Goal: Information Seeking & Learning: Learn about a topic

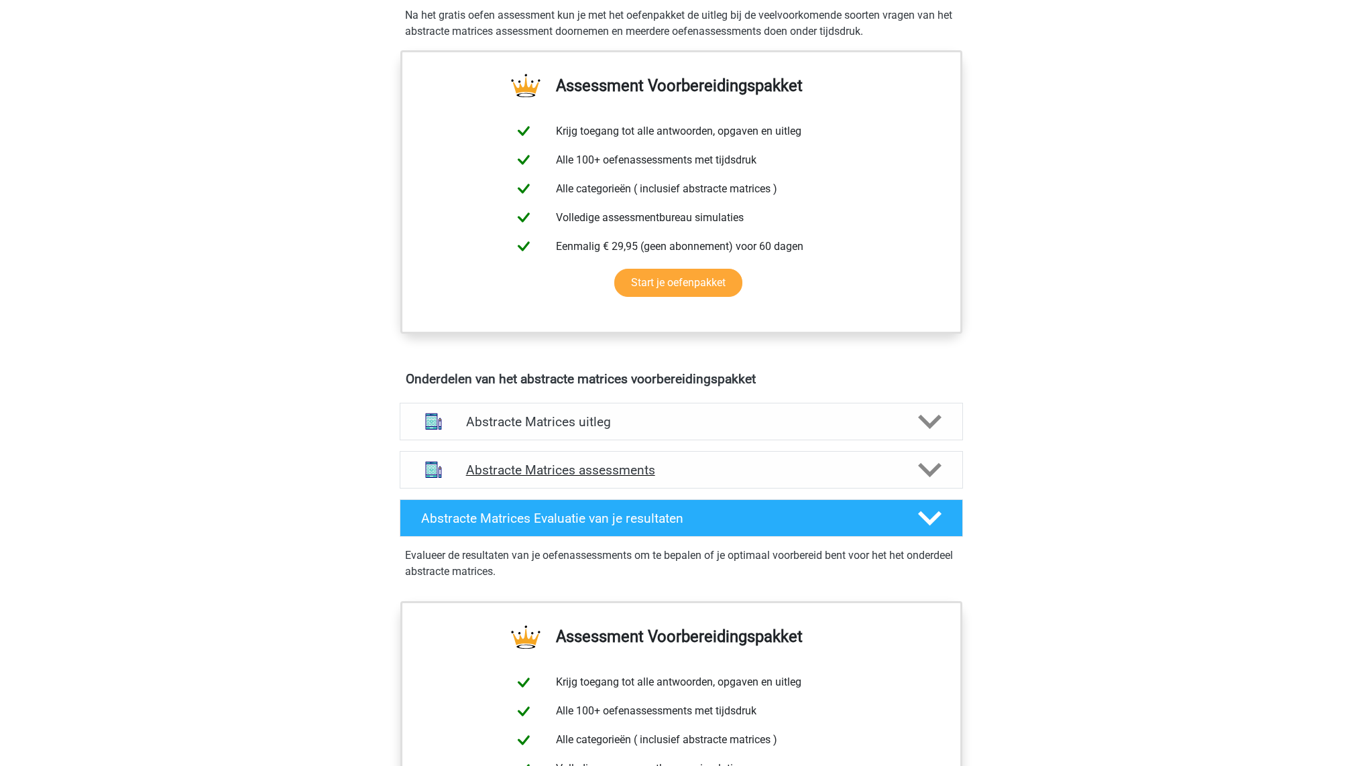
scroll to position [470, 0]
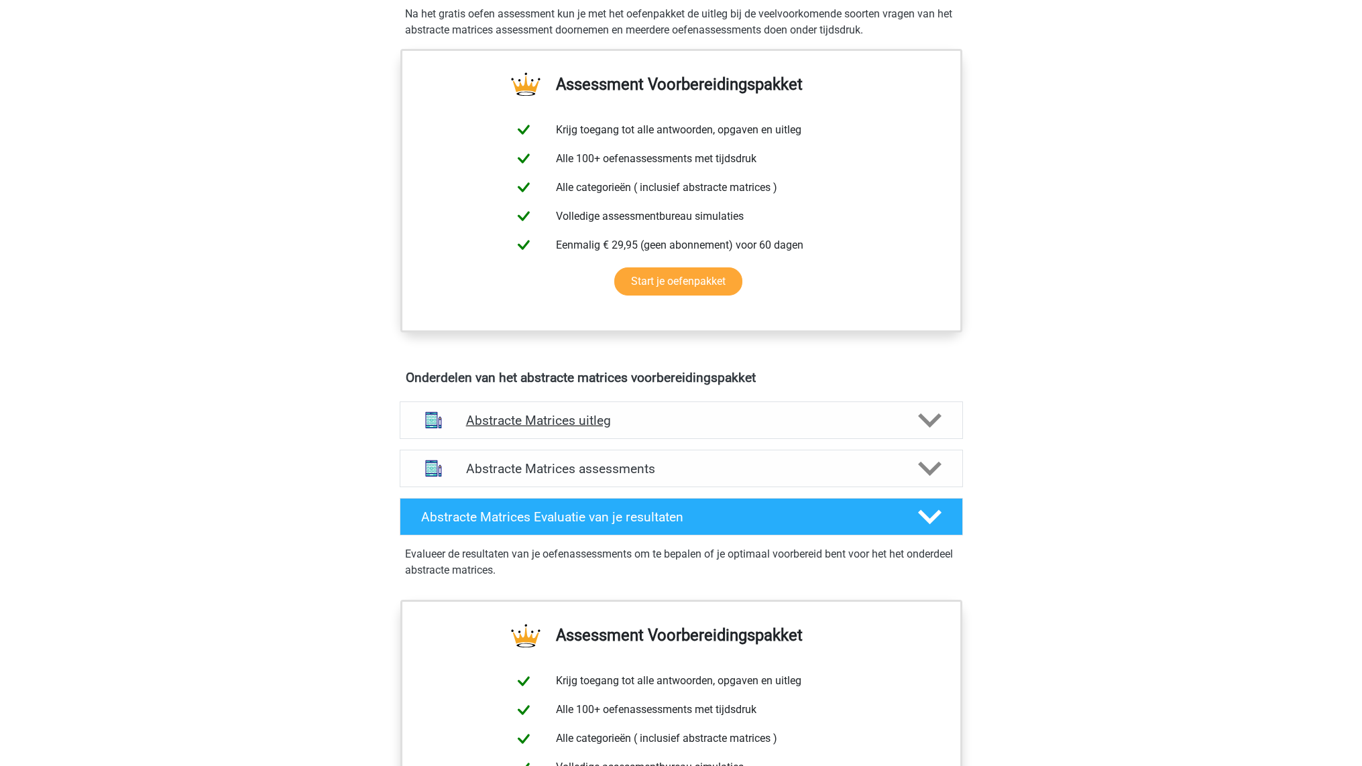
click at [933, 421] on polygon at bounding box center [929, 420] width 23 height 15
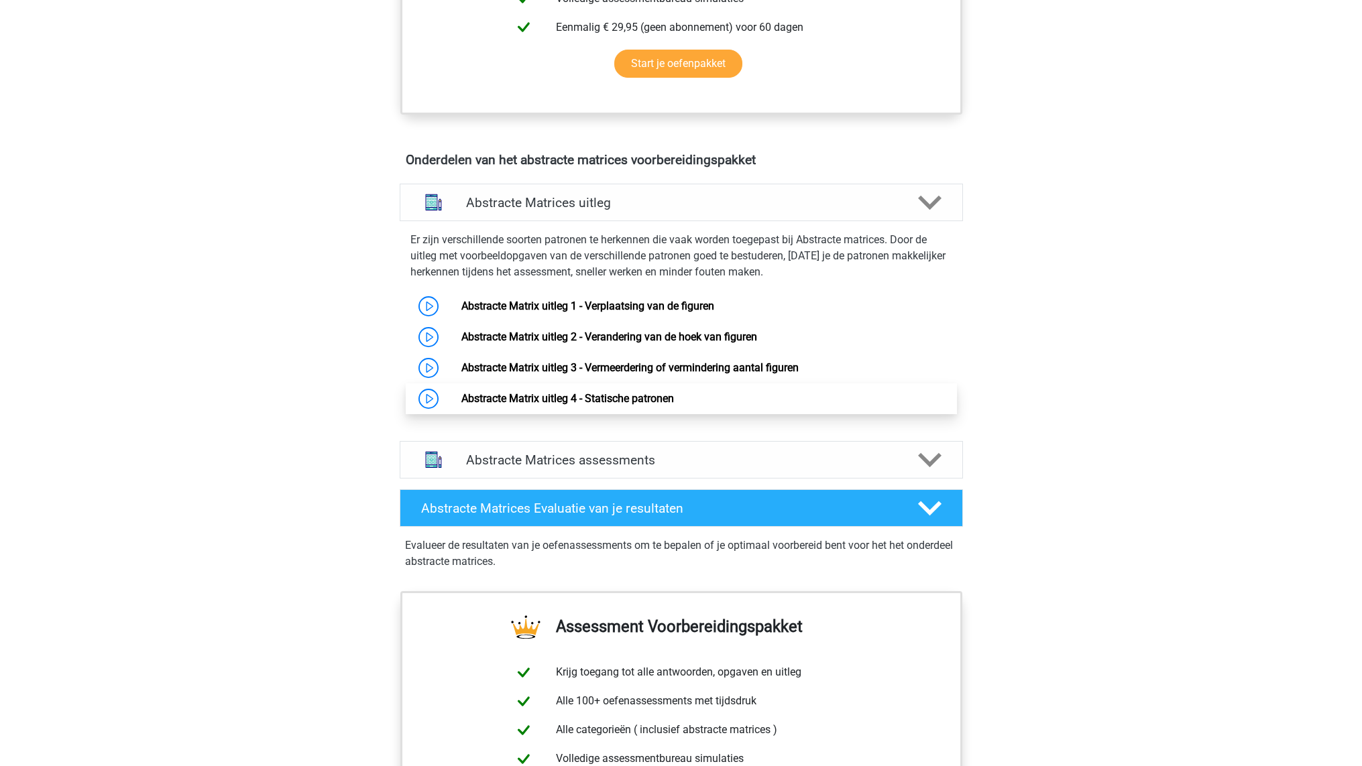
scroll to position [681, 0]
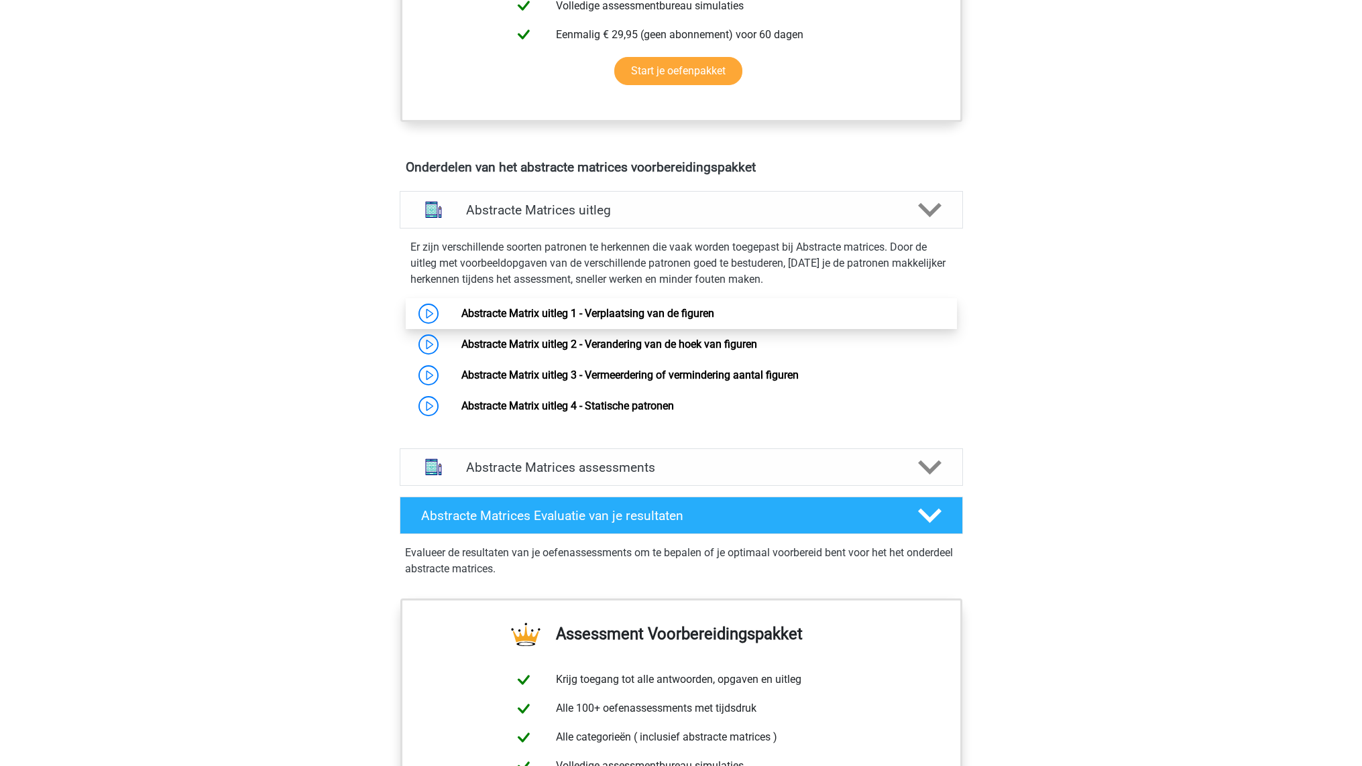
click at [658, 316] on link "Abstracte Matrix uitleg 1 - Verplaatsing van de figuren" at bounding box center [587, 313] width 253 height 13
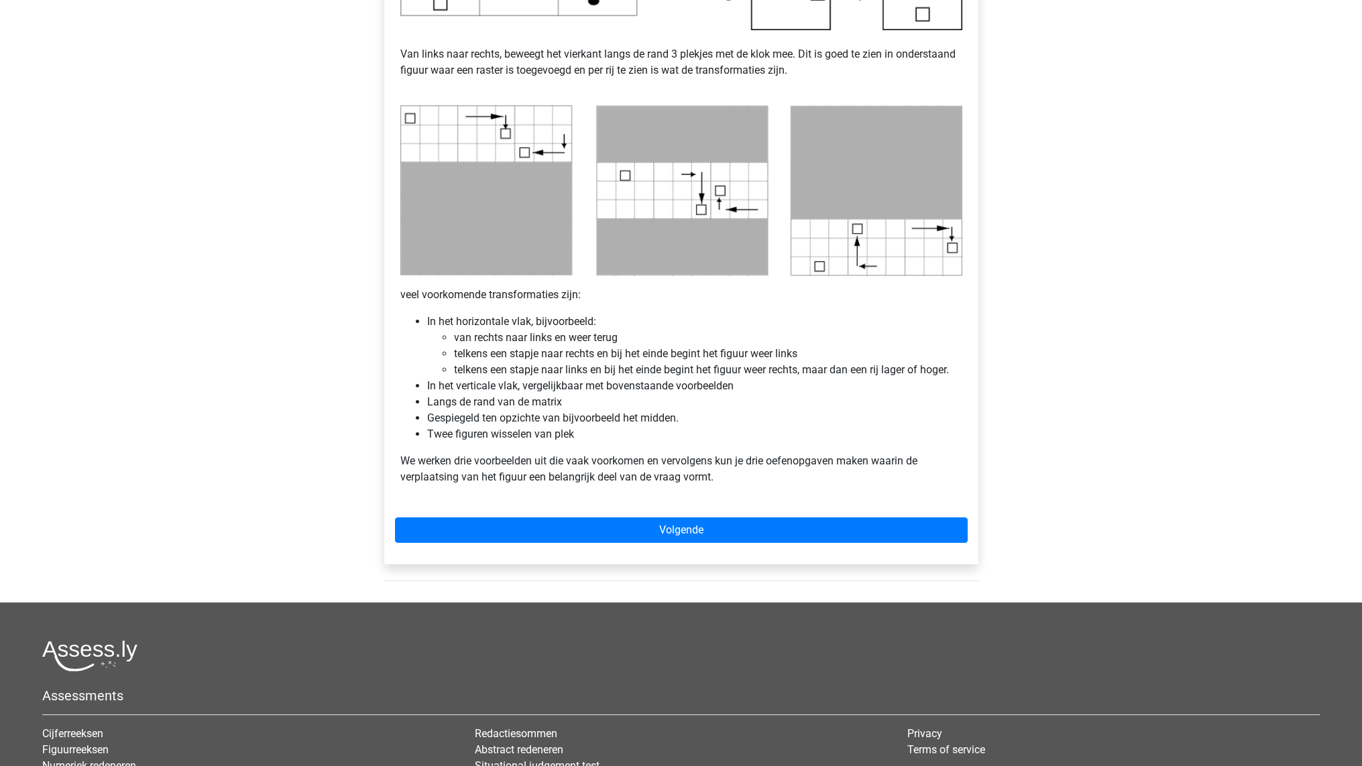
scroll to position [579, 0]
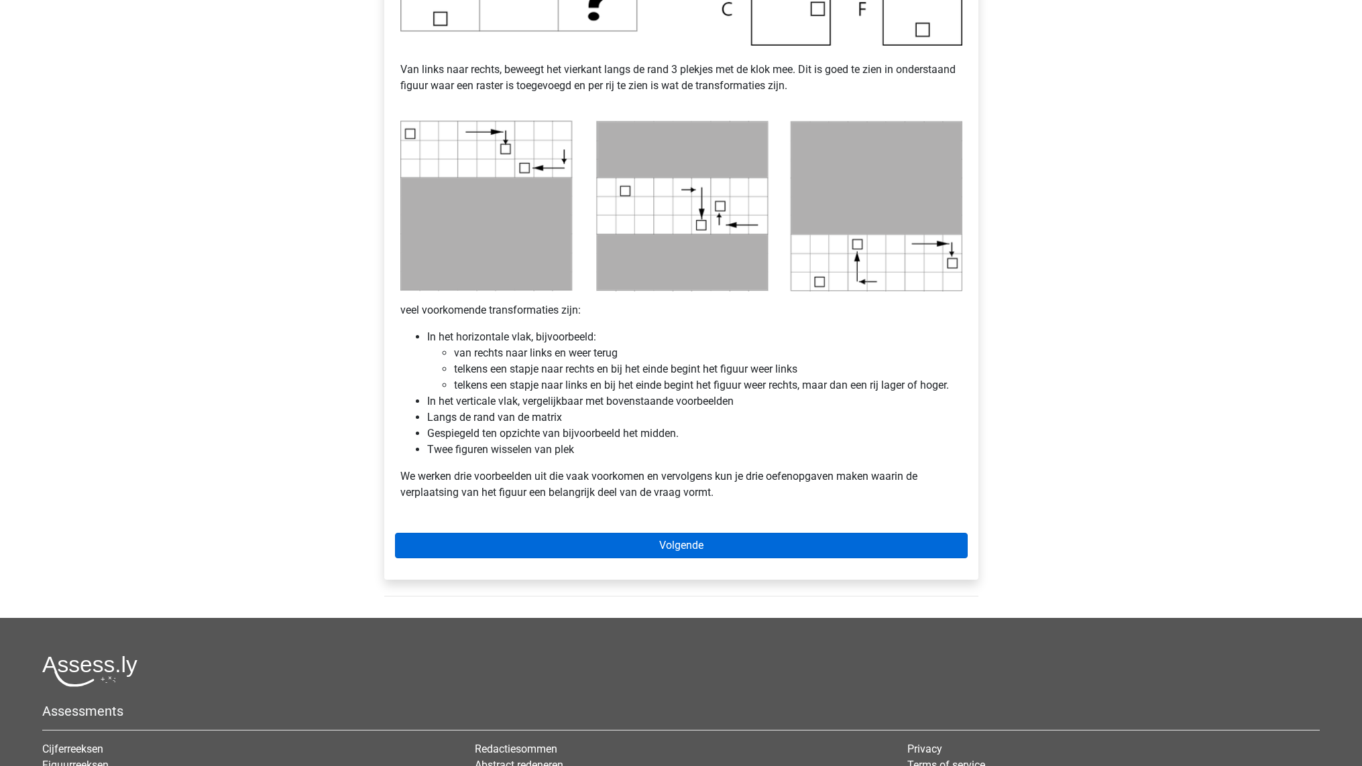
click at [593, 557] on link "Volgende" at bounding box center [681, 545] width 573 height 25
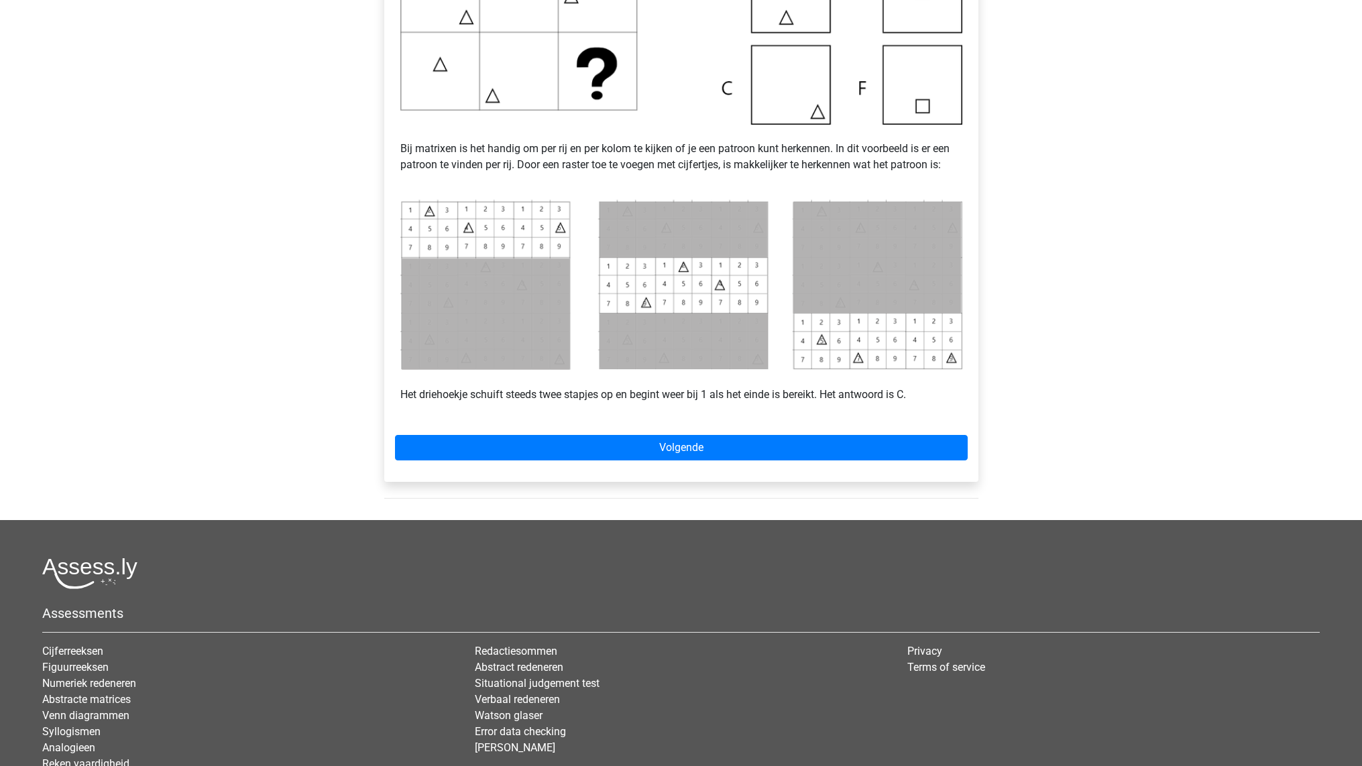
scroll to position [472, 0]
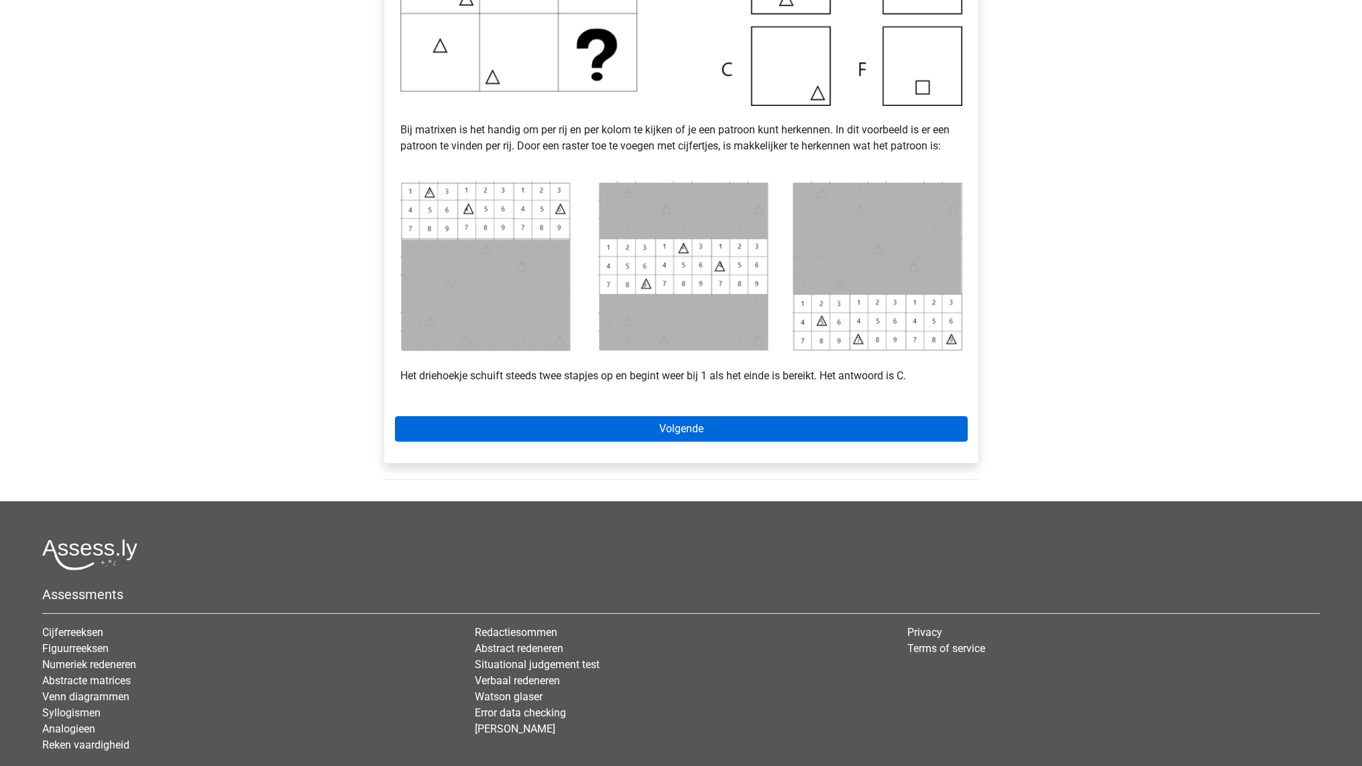
click at [567, 427] on link "Volgende" at bounding box center [681, 428] width 573 height 25
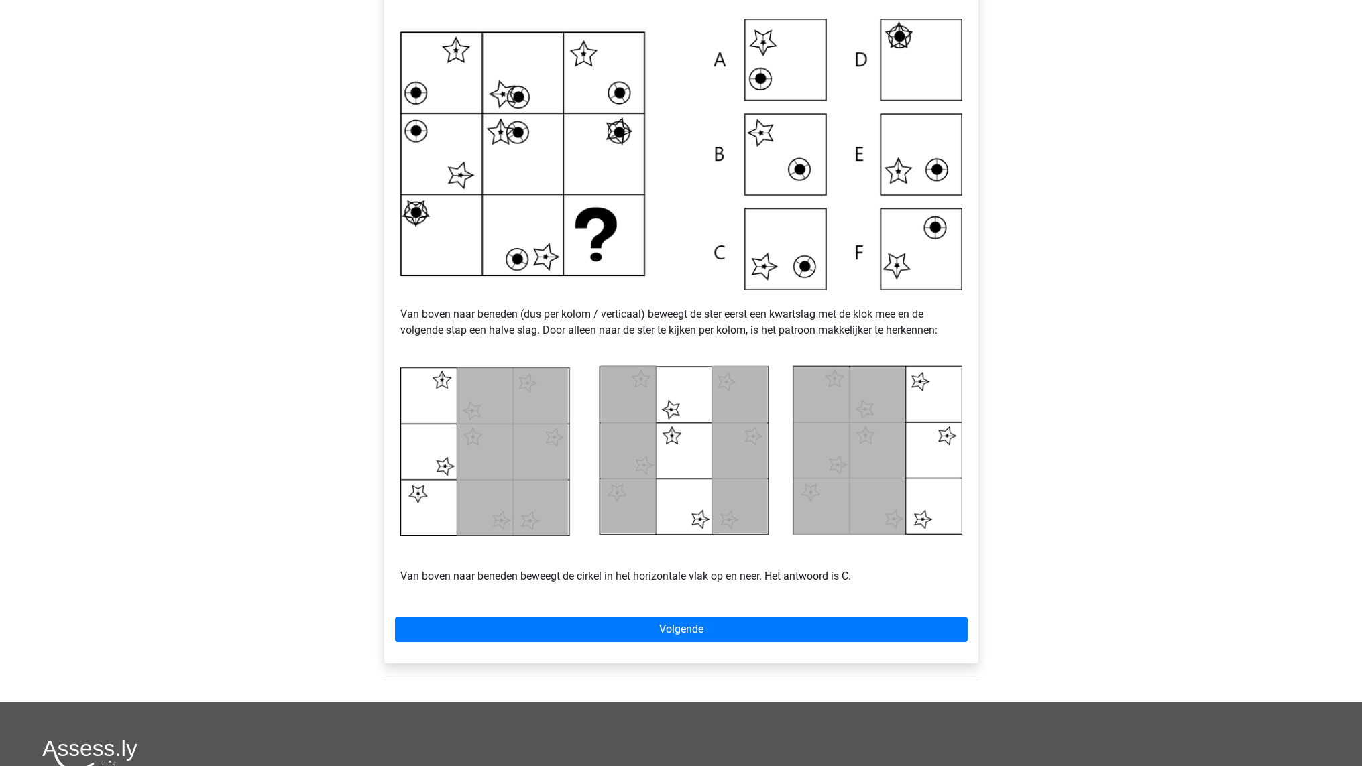
scroll to position [297, 0]
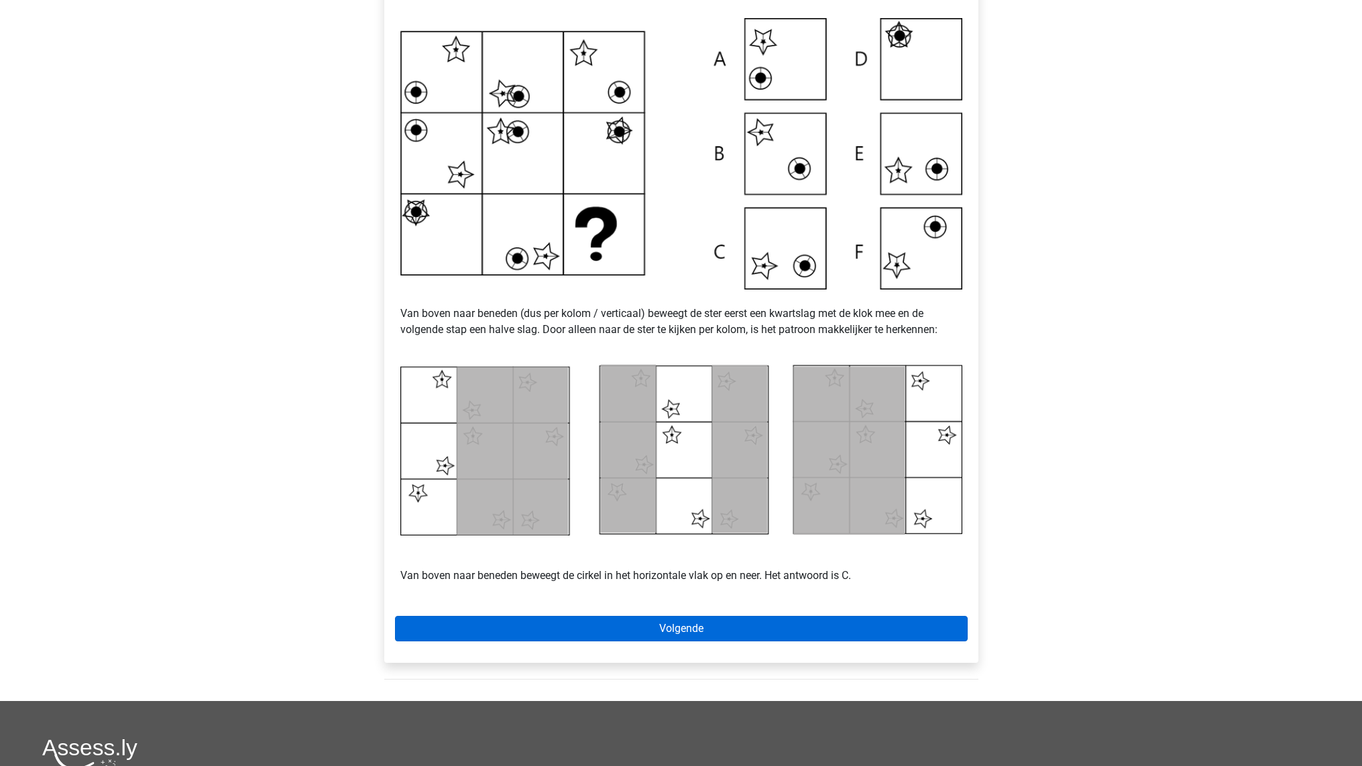
click at [597, 625] on link "Volgende" at bounding box center [681, 628] width 573 height 25
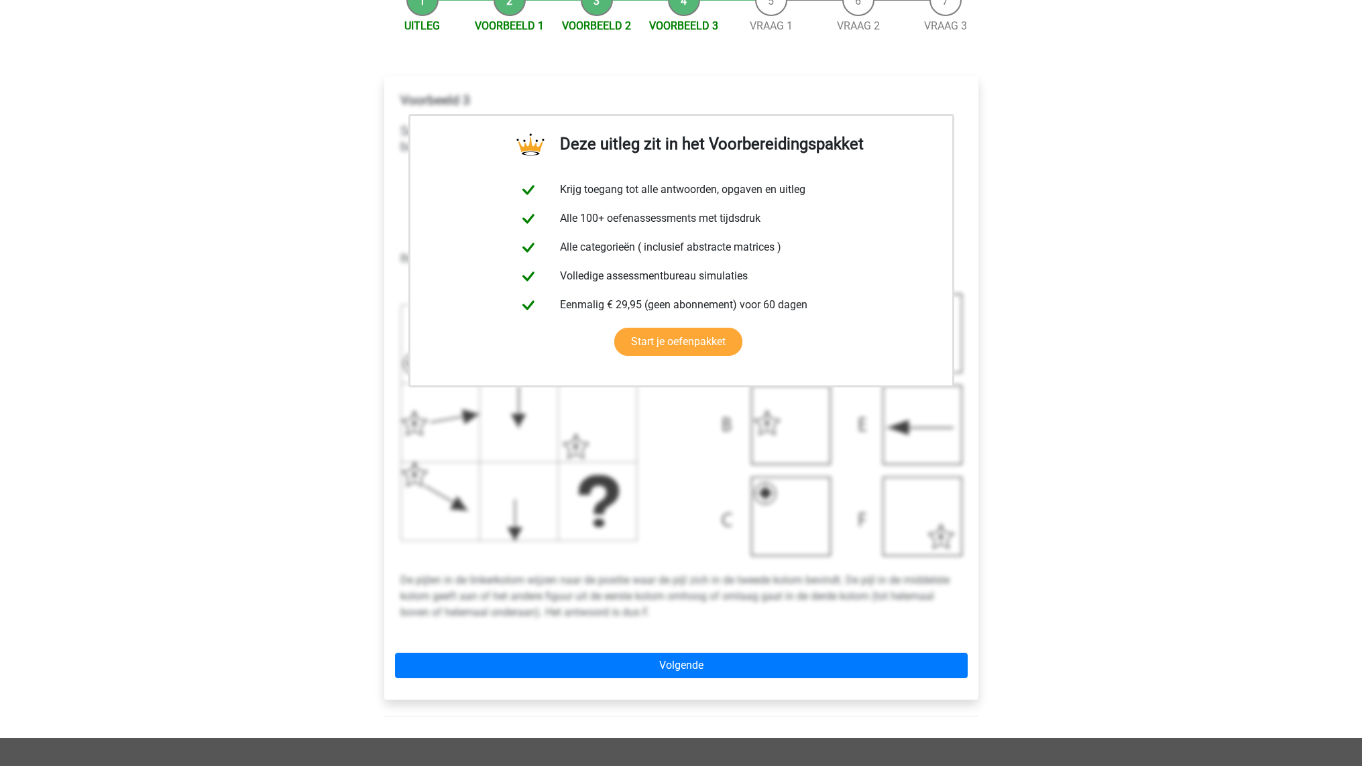
scroll to position [184, 0]
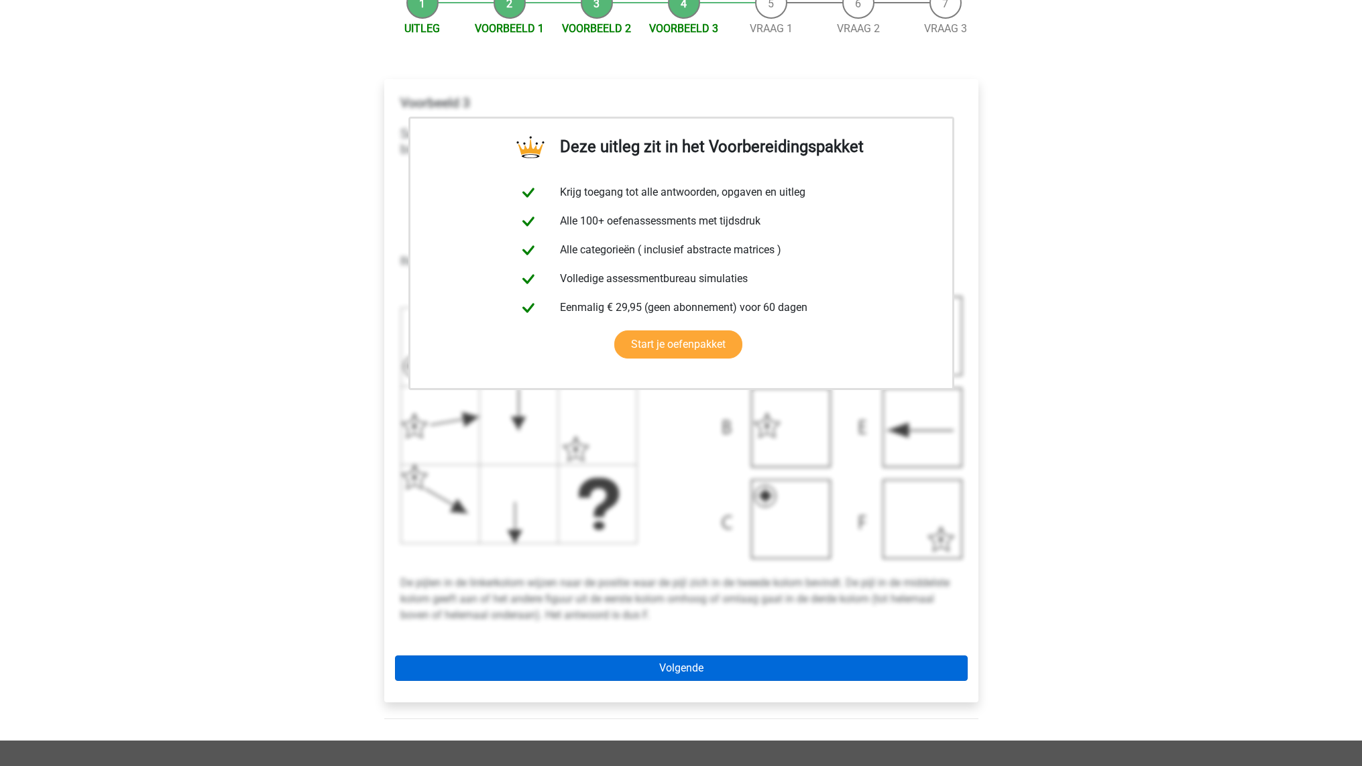
click at [559, 661] on link "Volgende" at bounding box center [681, 668] width 573 height 25
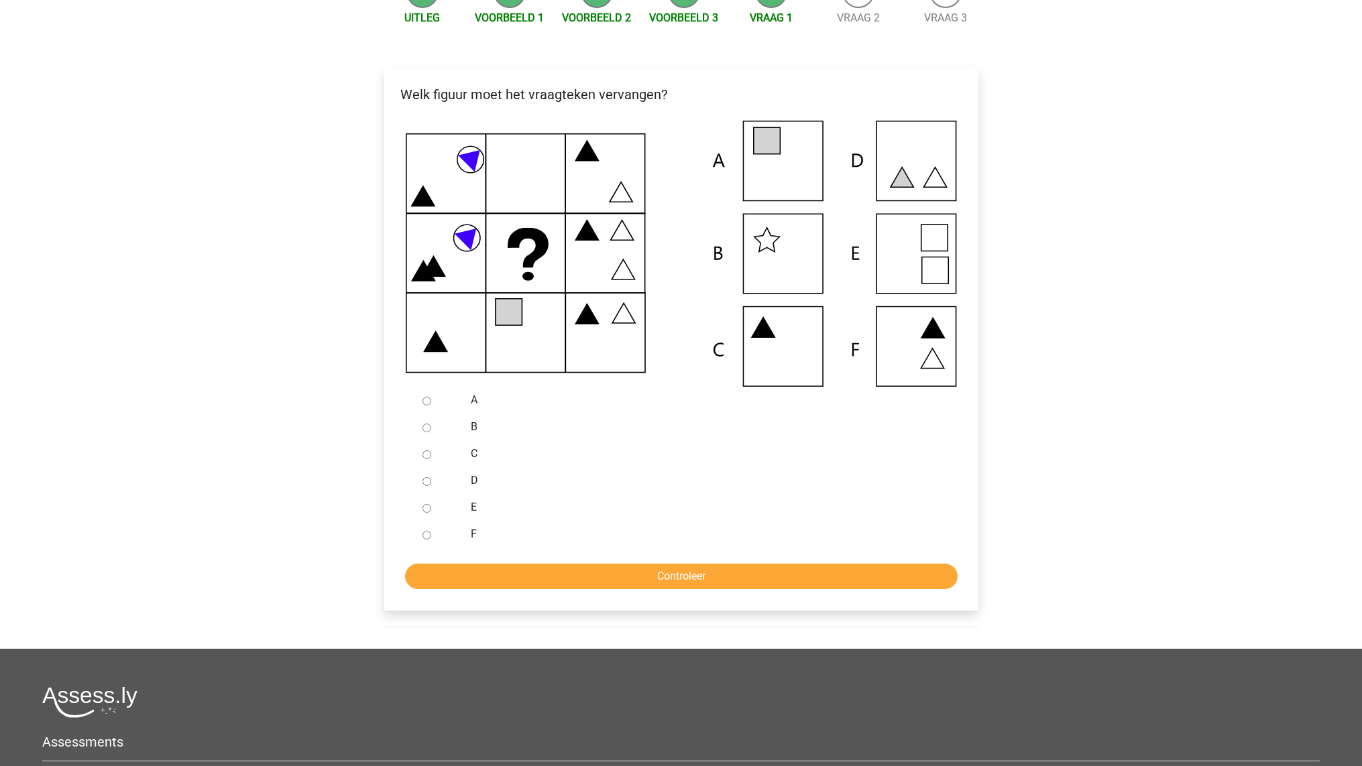
scroll to position [194, 0]
click at [474, 404] on label "A" at bounding box center [703, 401] width 464 height 16
click at [431, 404] on input "A" at bounding box center [426, 402] width 9 height 9
radio input "true"
click at [543, 580] on input "Controleer" at bounding box center [681, 577] width 552 height 25
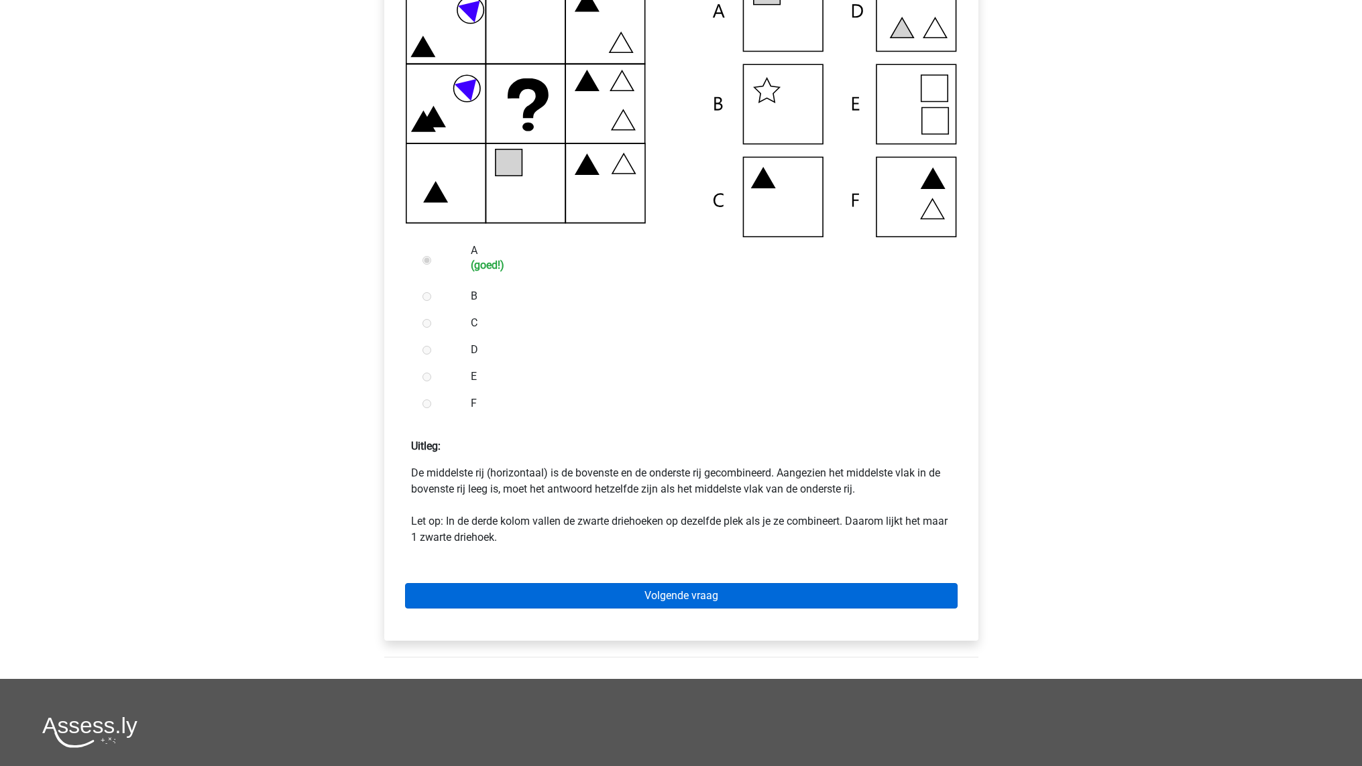
scroll to position [348, 0]
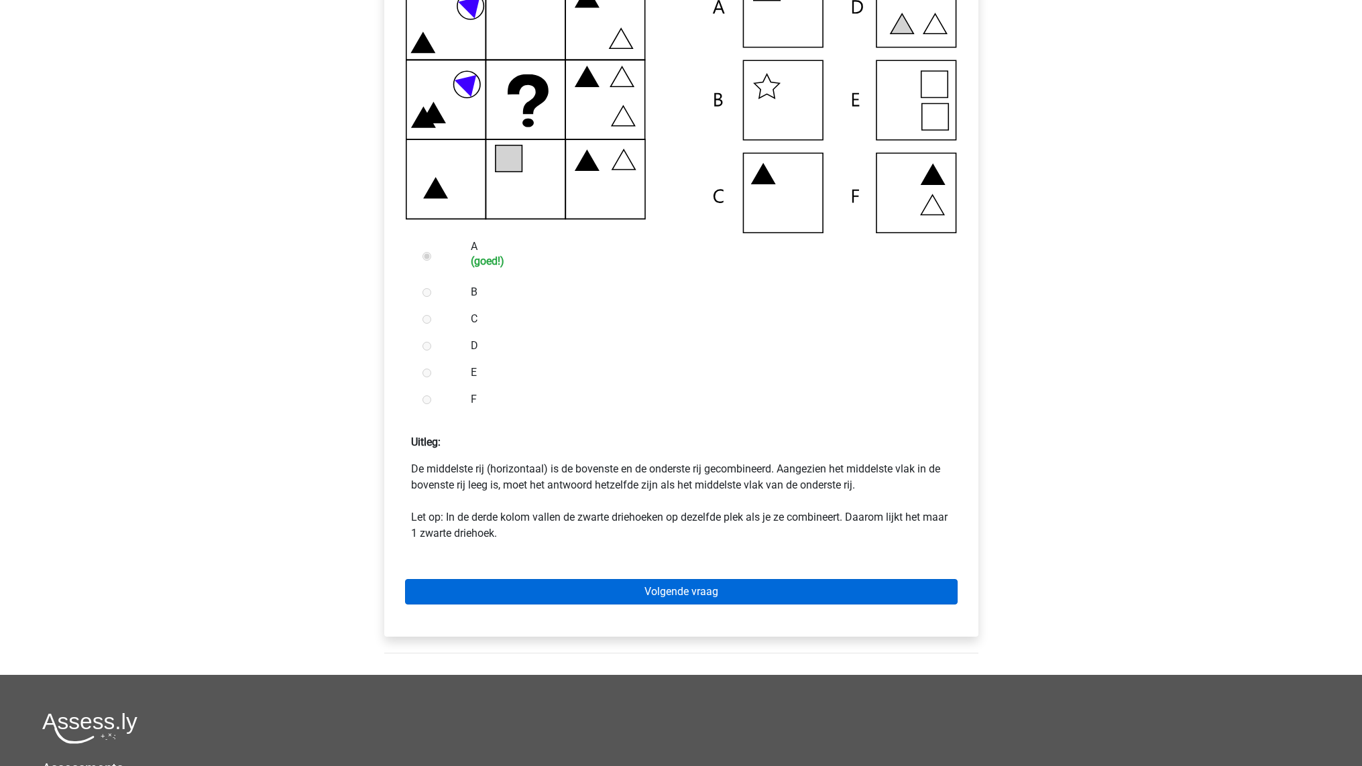
click at [530, 594] on link "Volgende vraag" at bounding box center [681, 591] width 552 height 25
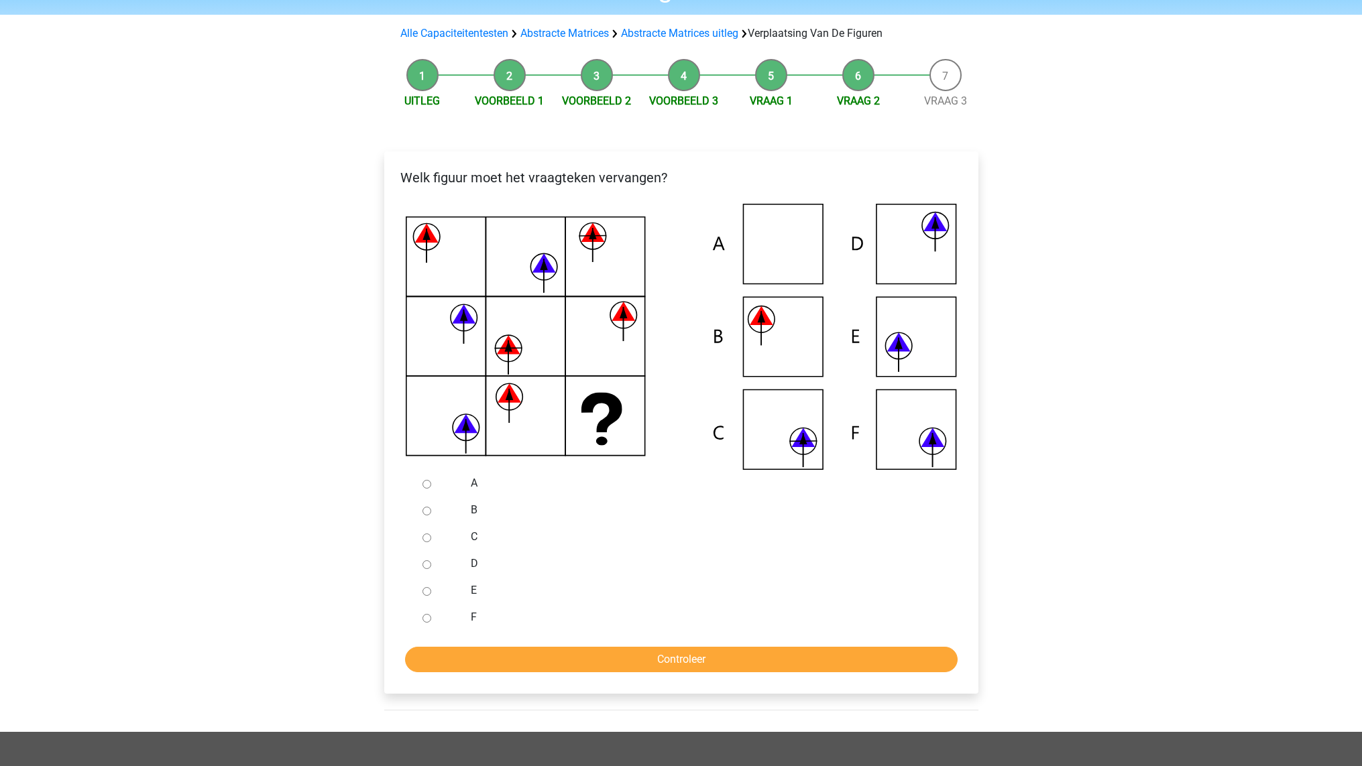
scroll to position [113, 0]
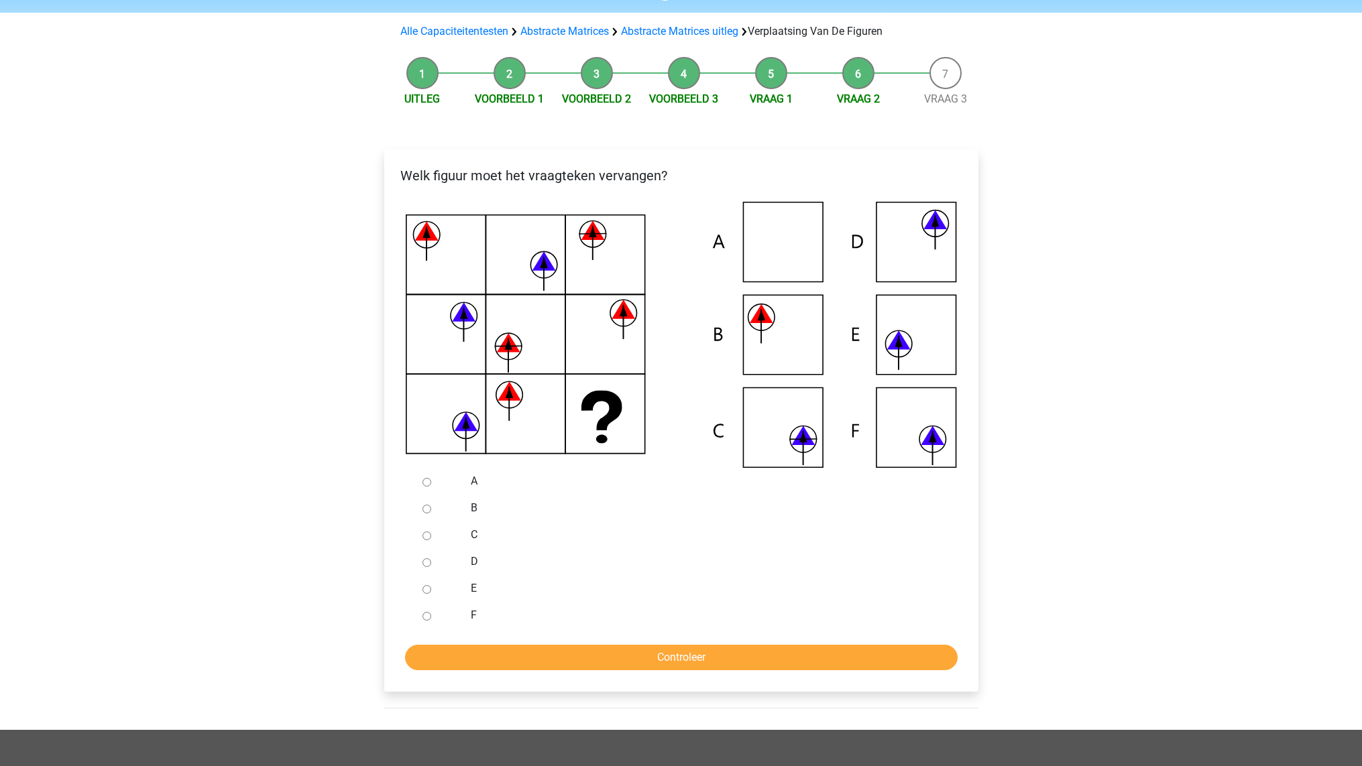
click at [421, 509] on div at bounding box center [439, 508] width 44 height 27
click at [424, 507] on input "B" at bounding box center [426, 509] width 9 height 9
radio input "true"
click at [477, 650] on input "Controleer" at bounding box center [681, 657] width 552 height 25
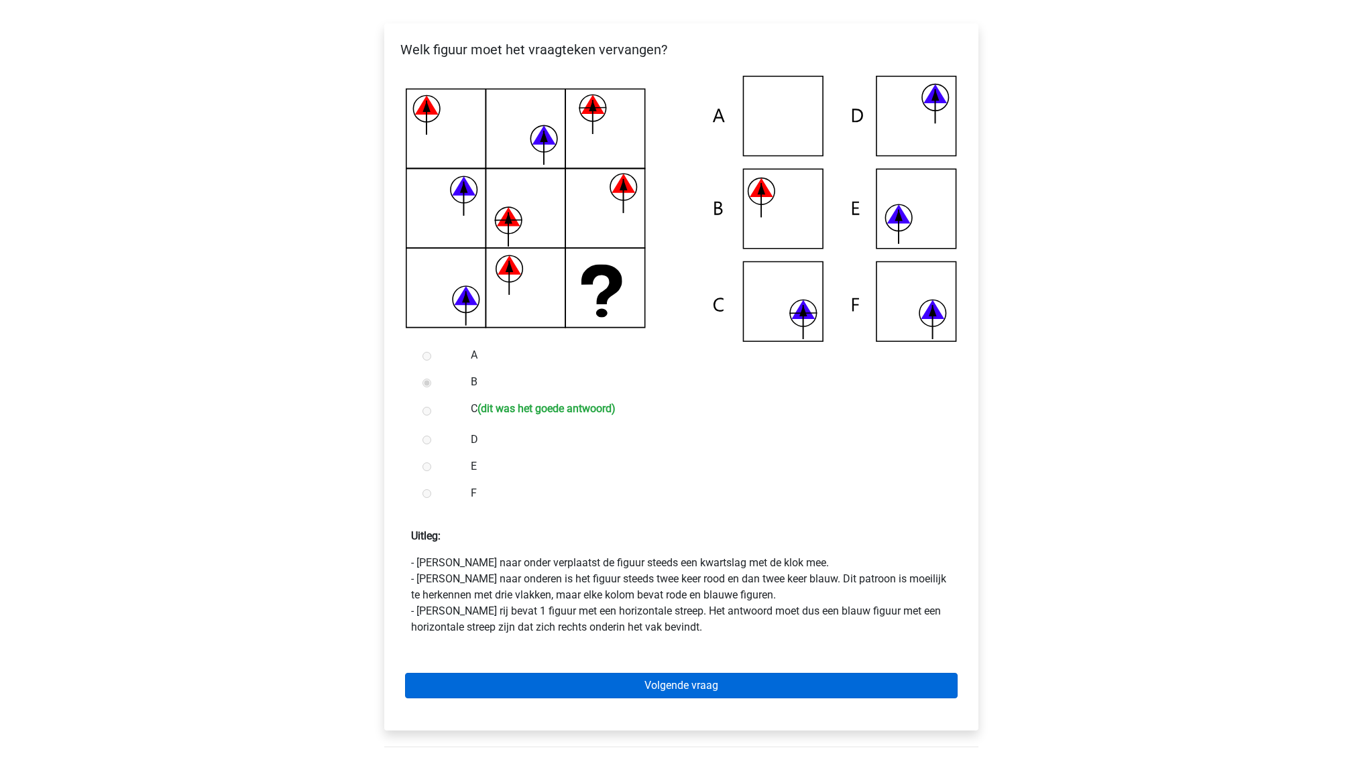
scroll to position [241, 0]
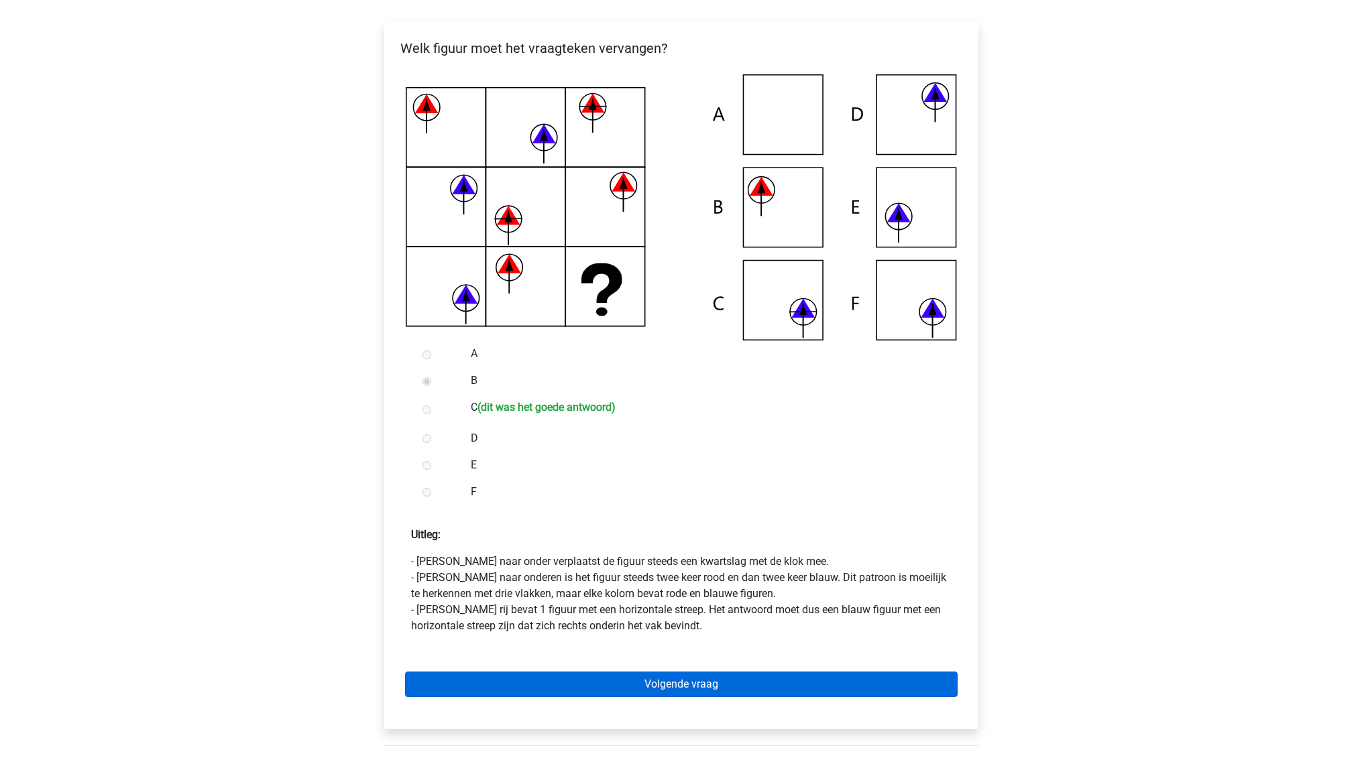
click at [566, 680] on link "Volgende vraag" at bounding box center [681, 684] width 552 height 25
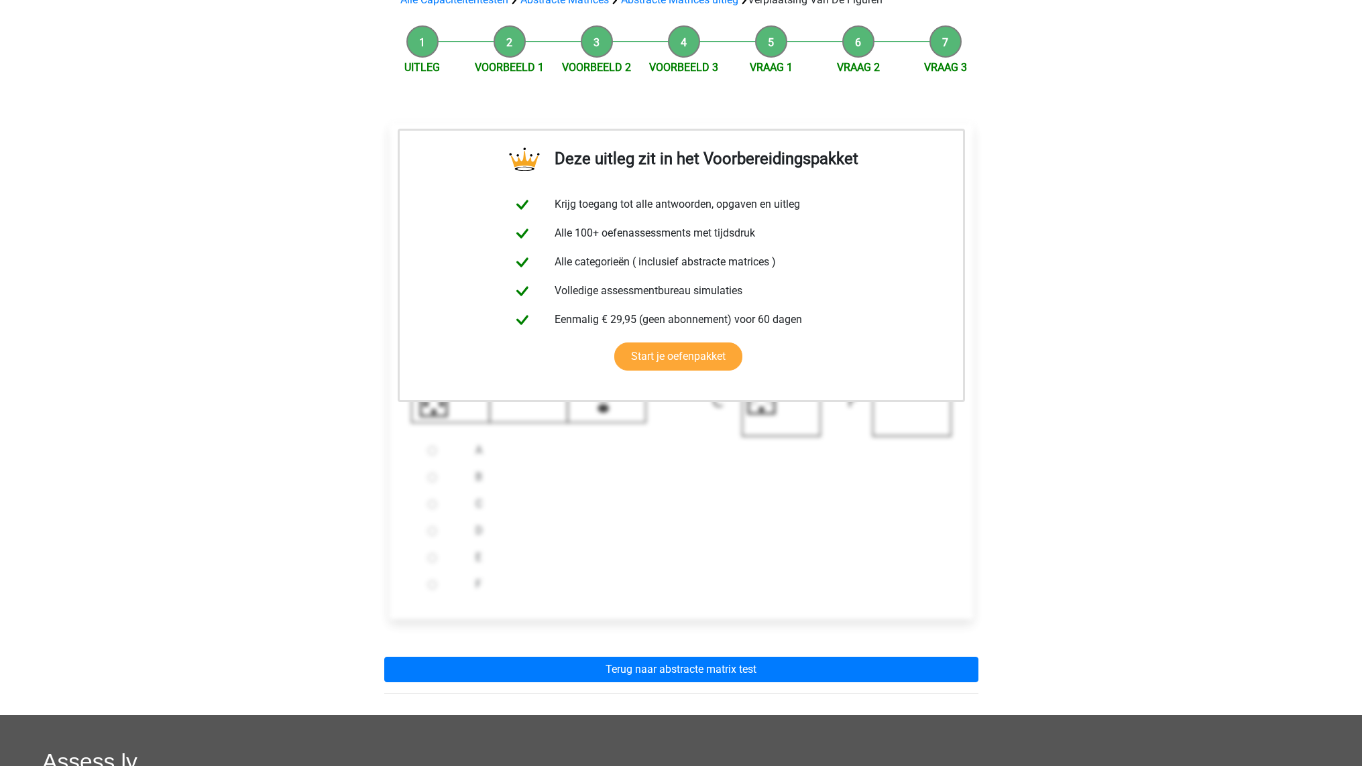
scroll to position [146, 0]
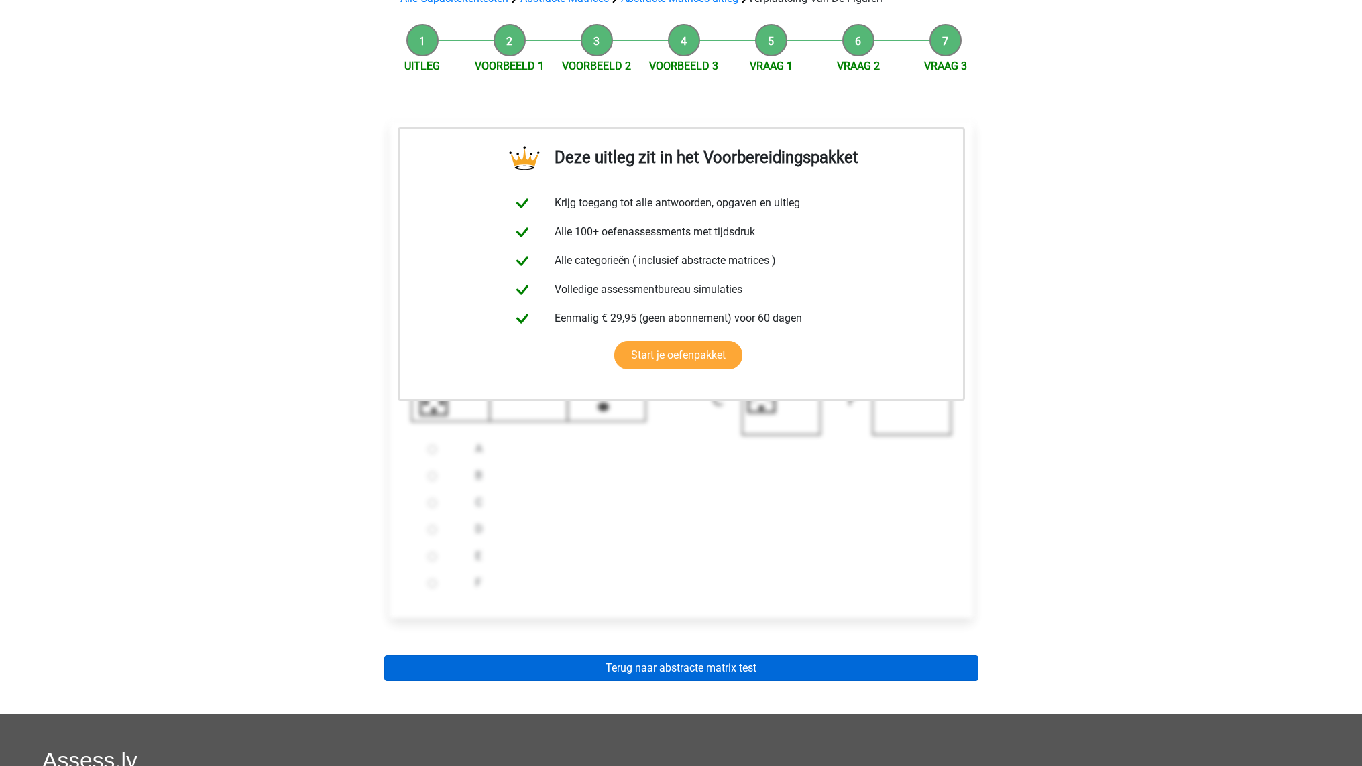
click at [579, 666] on link "Terug naar abstracte matrix test" at bounding box center [681, 668] width 594 height 25
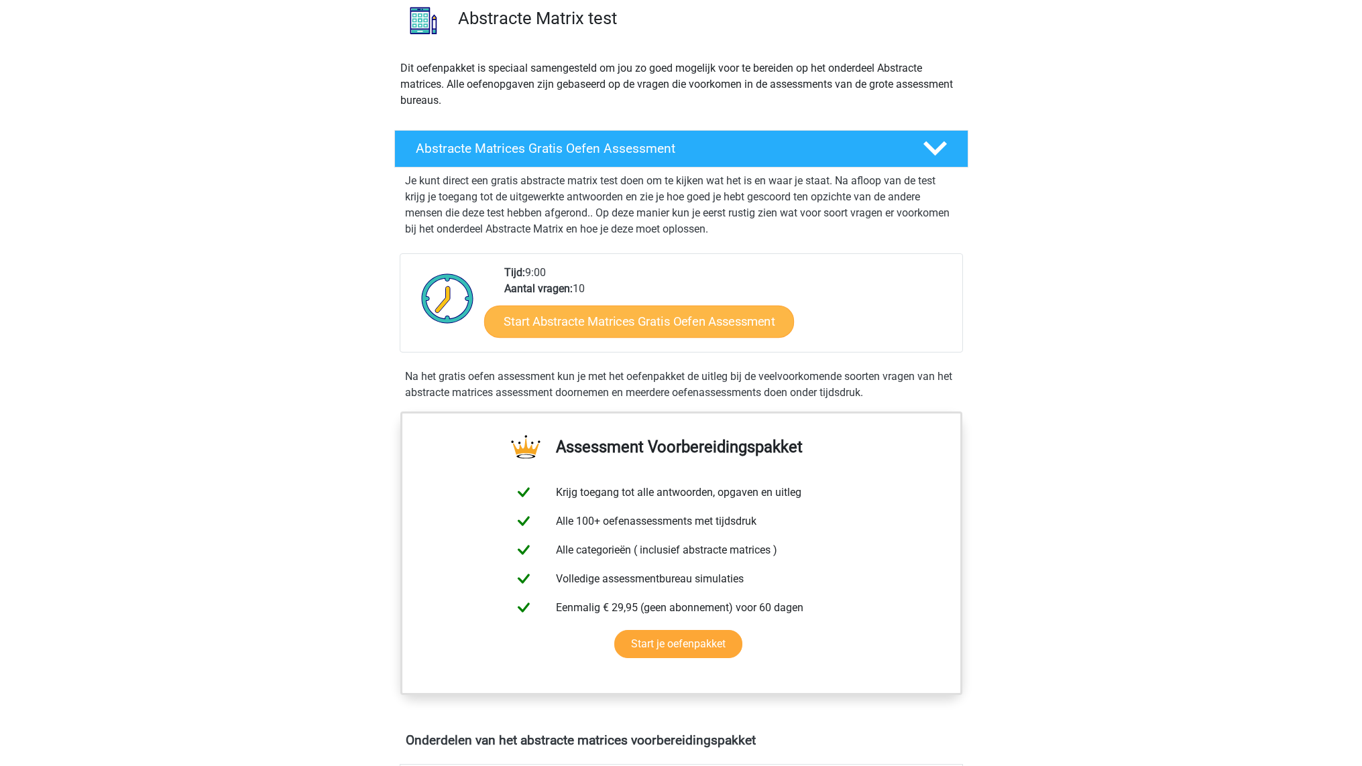
scroll to position [107, 0]
click at [578, 325] on link "Start Abstracte Matrices Gratis Oefen Assessment" at bounding box center [639, 321] width 310 height 32
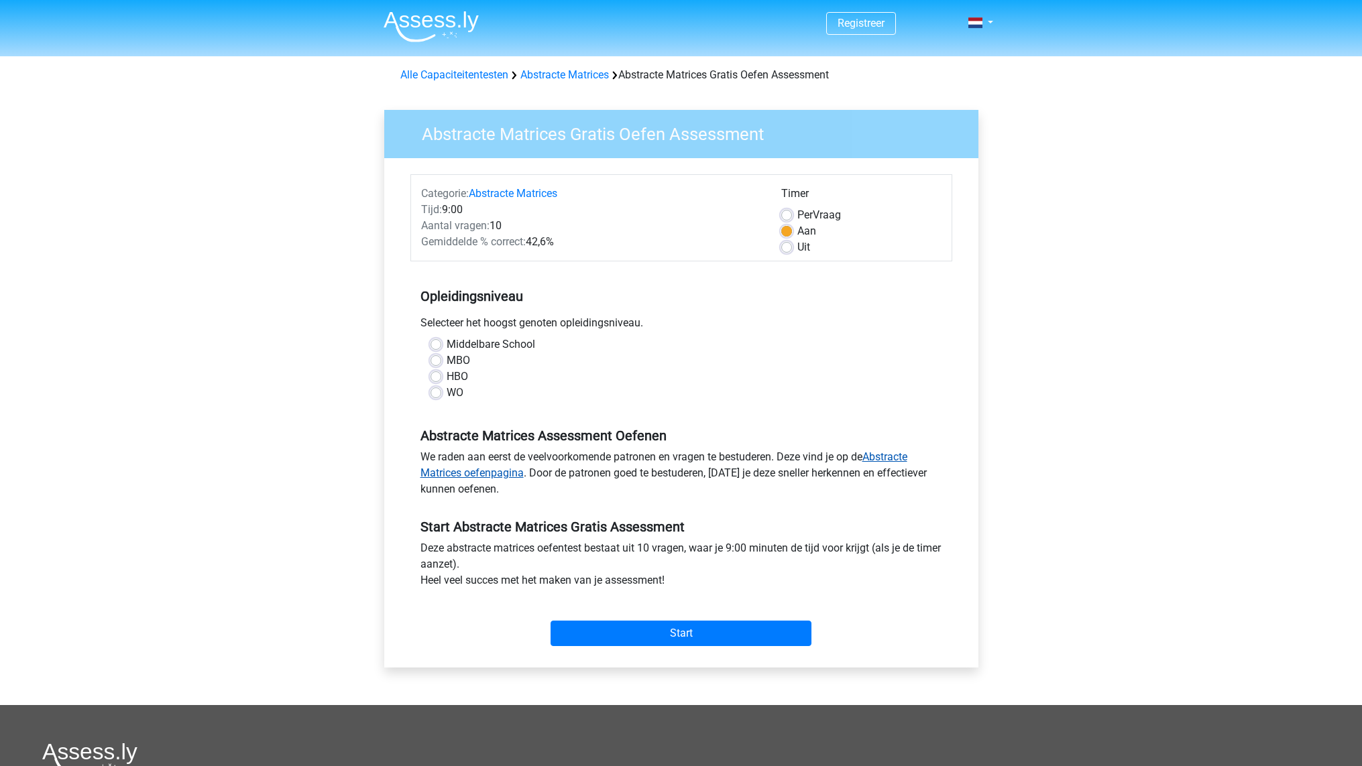
click at [450, 471] on link "Abstracte Matrices oefenpagina" at bounding box center [663, 465] width 487 height 29
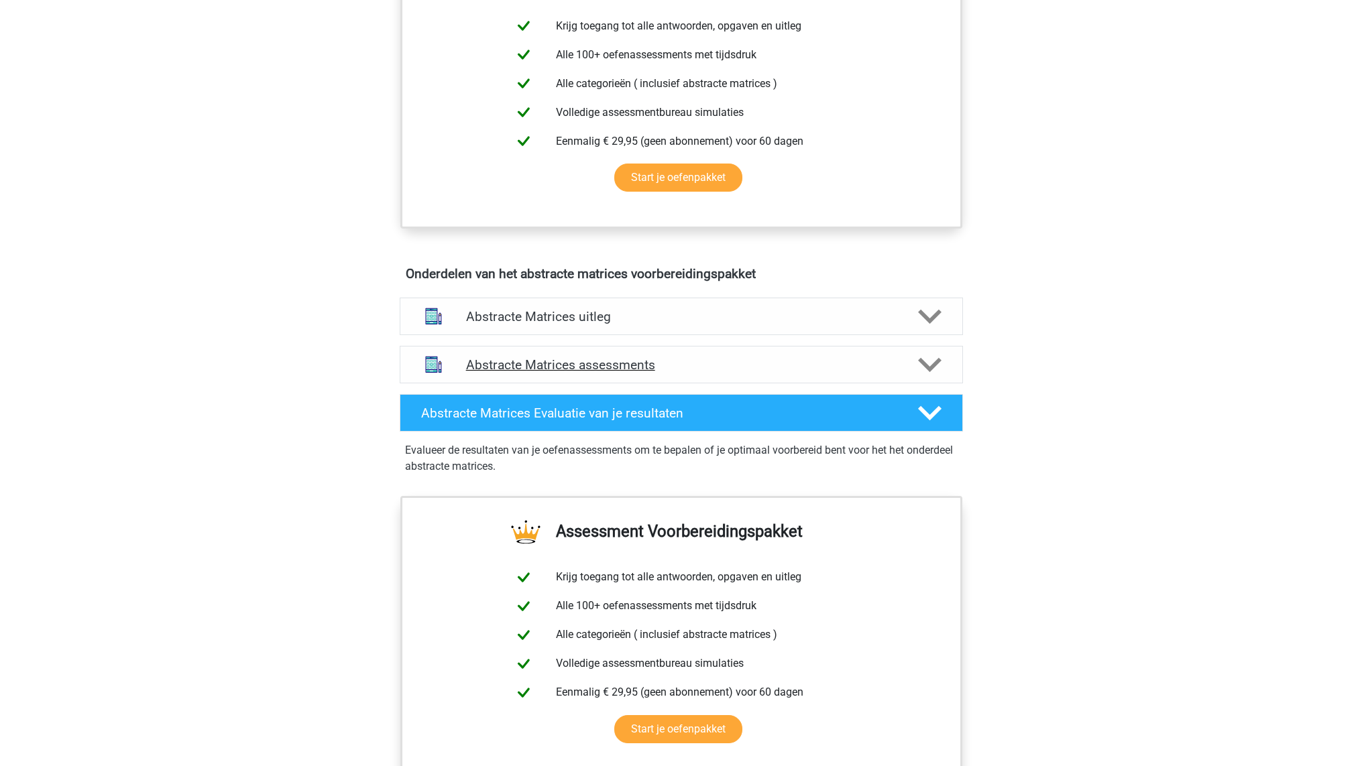
scroll to position [580, 0]
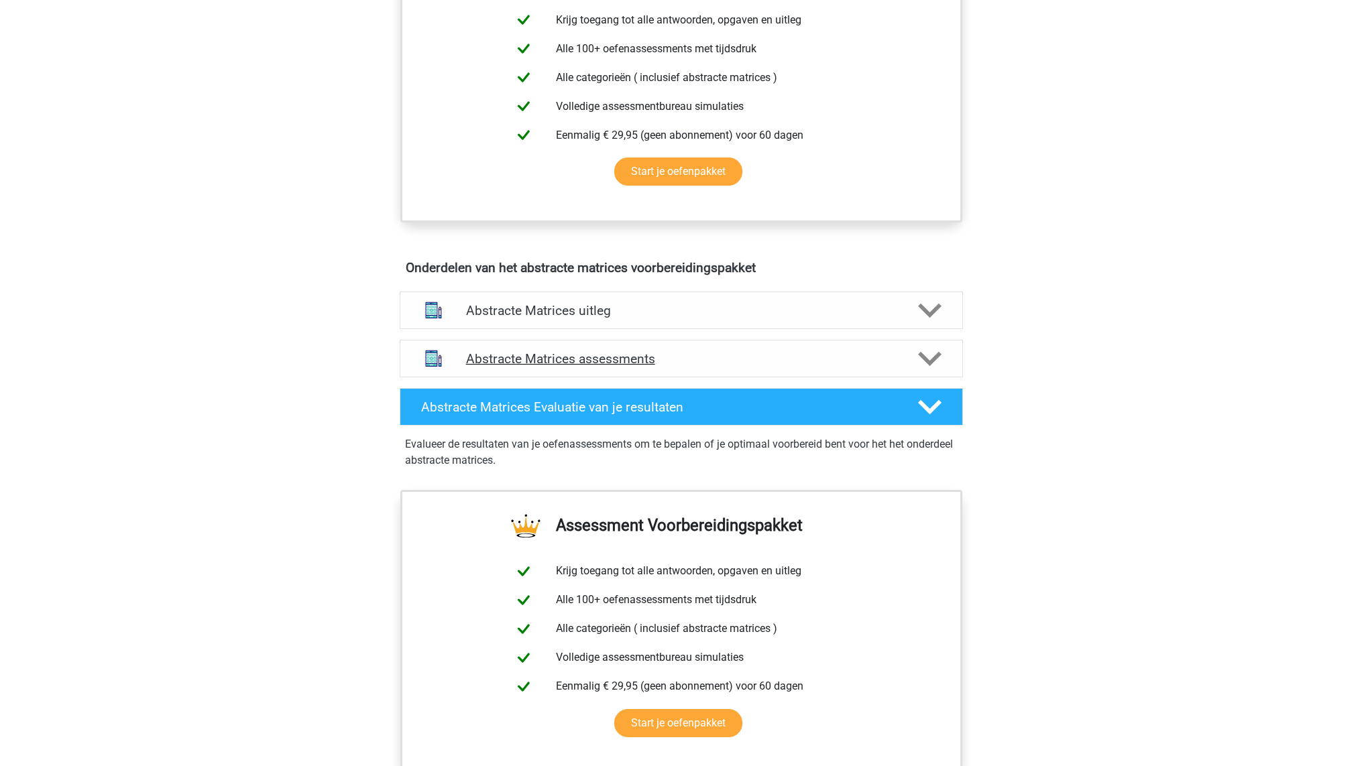
click at [518, 359] on h4 "Abstracte Matrices assessments" at bounding box center [681, 358] width 430 height 15
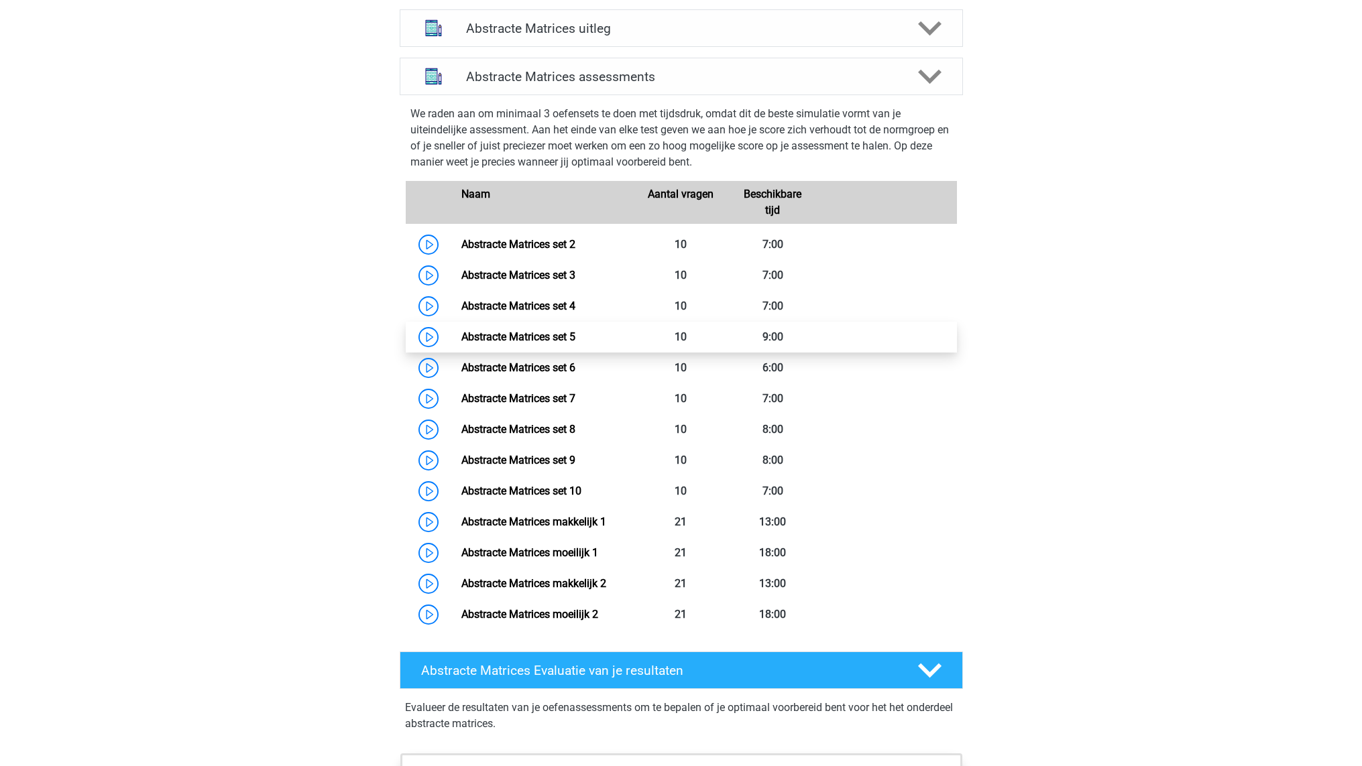
scroll to position [862, 0]
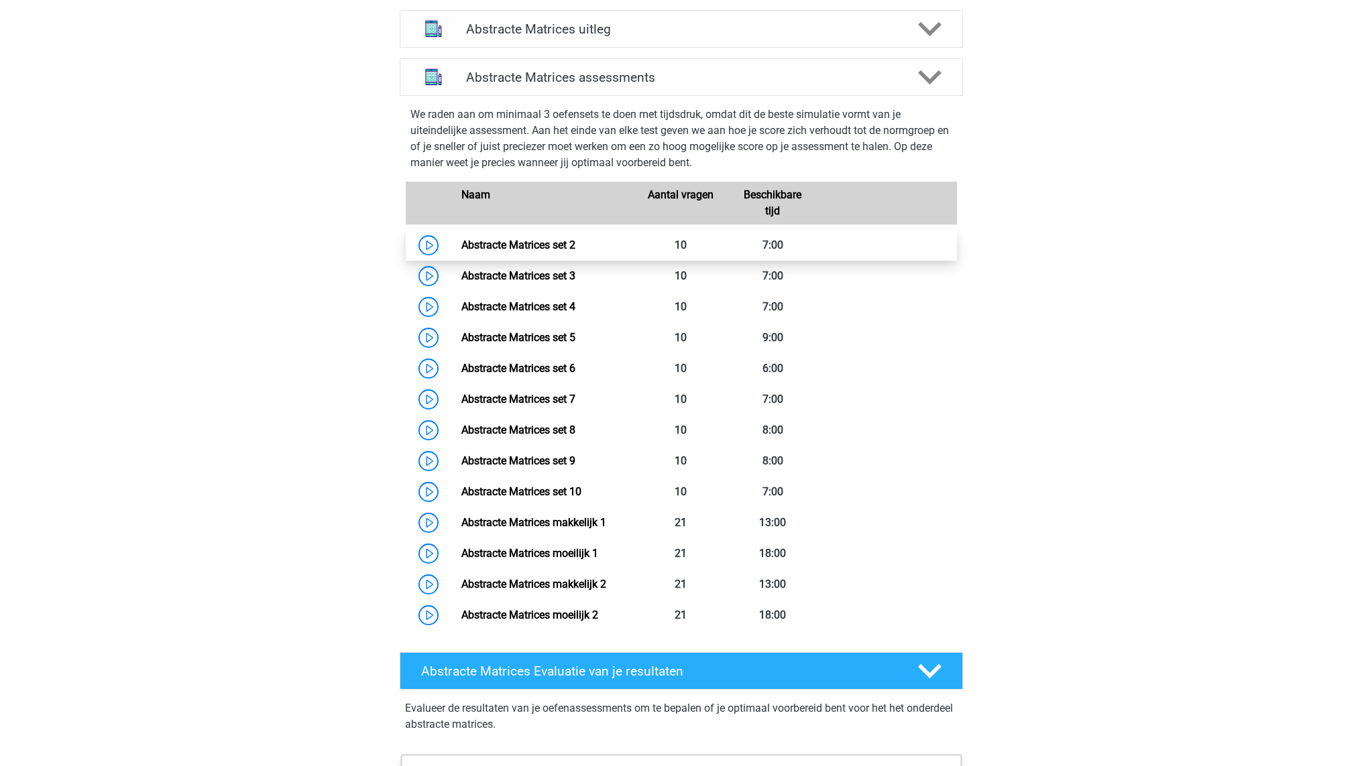
click at [461, 239] on link "Abstracte Matrices set 2" at bounding box center [518, 245] width 114 height 13
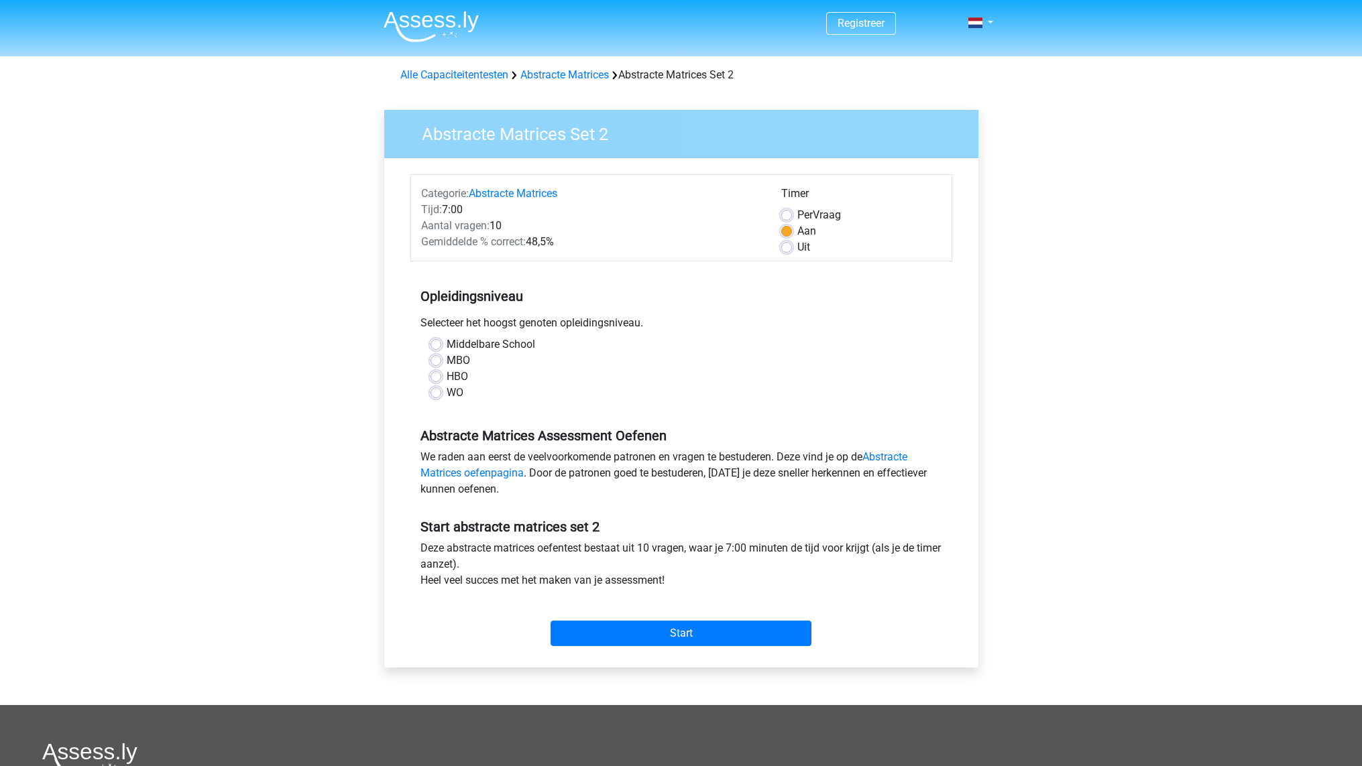
click at [447, 378] on label "HBO" at bounding box center [457, 377] width 21 height 16
click at [432, 378] on input "HBO" at bounding box center [435, 375] width 11 height 13
radio input "true"
click at [641, 636] on input "Start" at bounding box center [680, 633] width 261 height 25
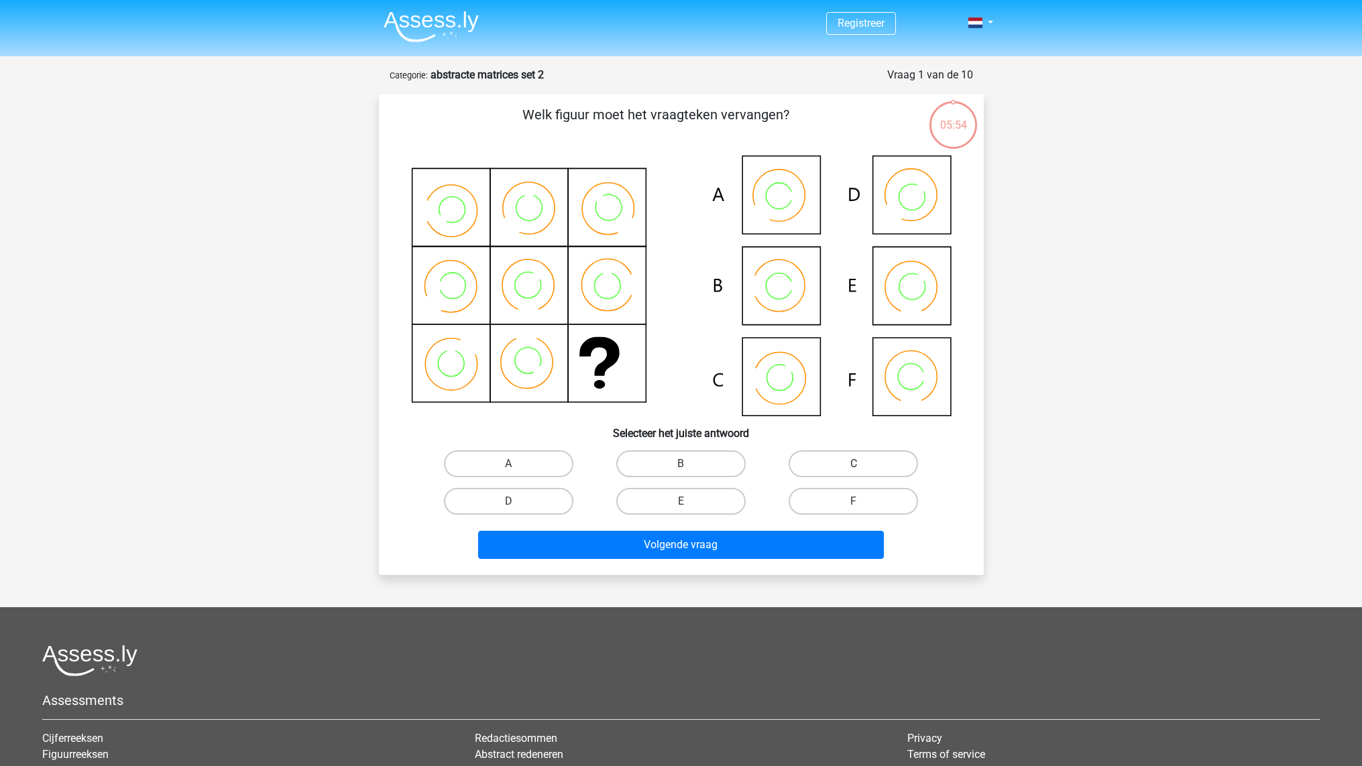
click at [806, 456] on label "C" at bounding box center [852, 464] width 129 height 27
click at [854, 464] on input "C" at bounding box center [858, 468] width 9 height 9
radio input "true"
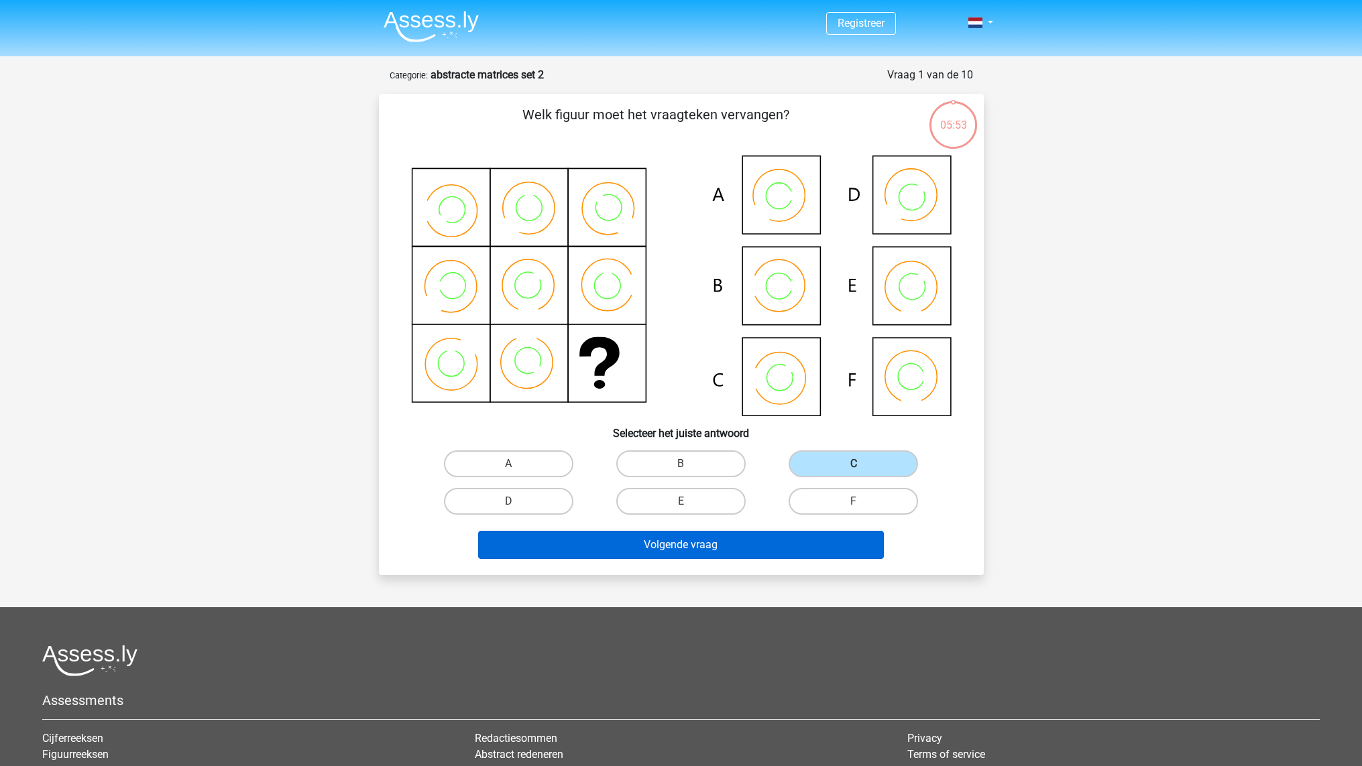
click at [703, 541] on button "Volgende vraag" at bounding box center [681, 545] width 406 height 28
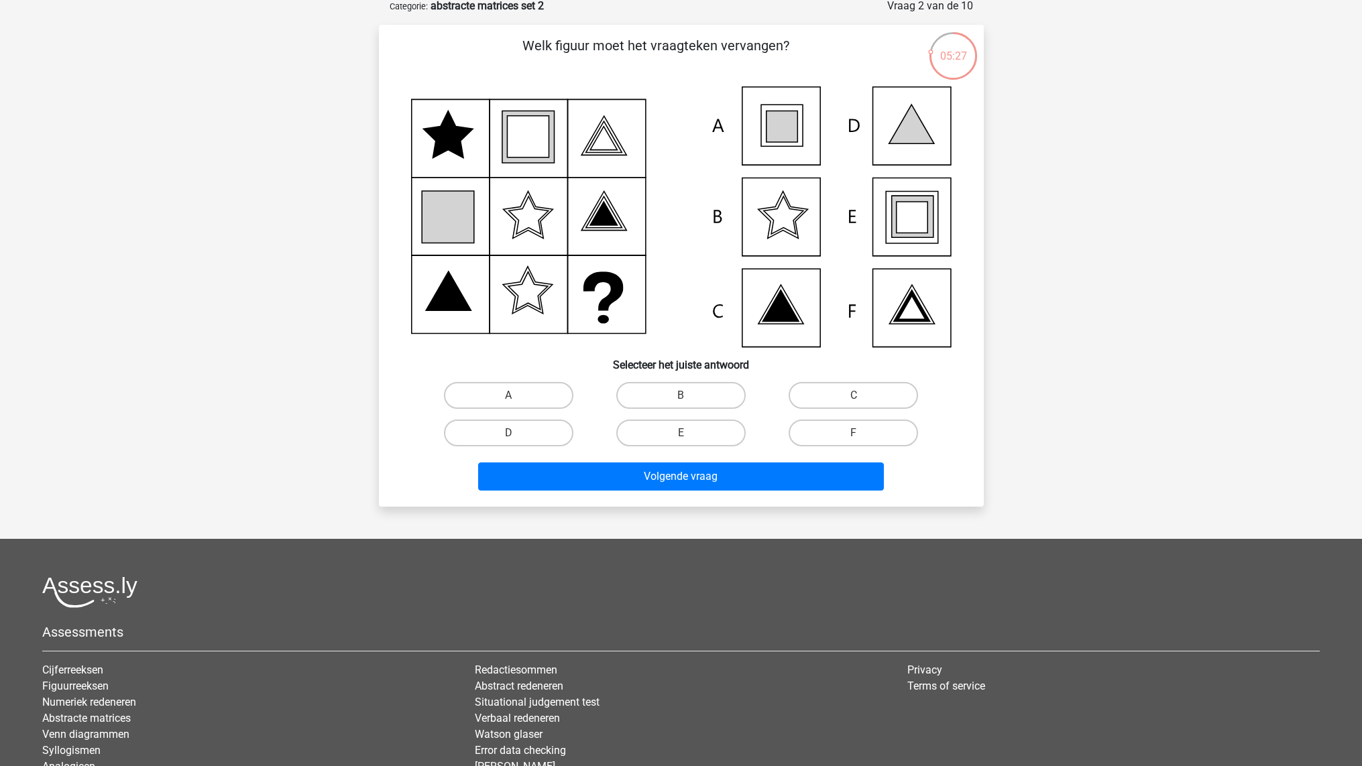
scroll to position [69, 0]
click at [705, 428] on label "E" at bounding box center [680, 433] width 129 height 27
click at [689, 433] on input "E" at bounding box center [685, 437] width 9 height 9
radio input "true"
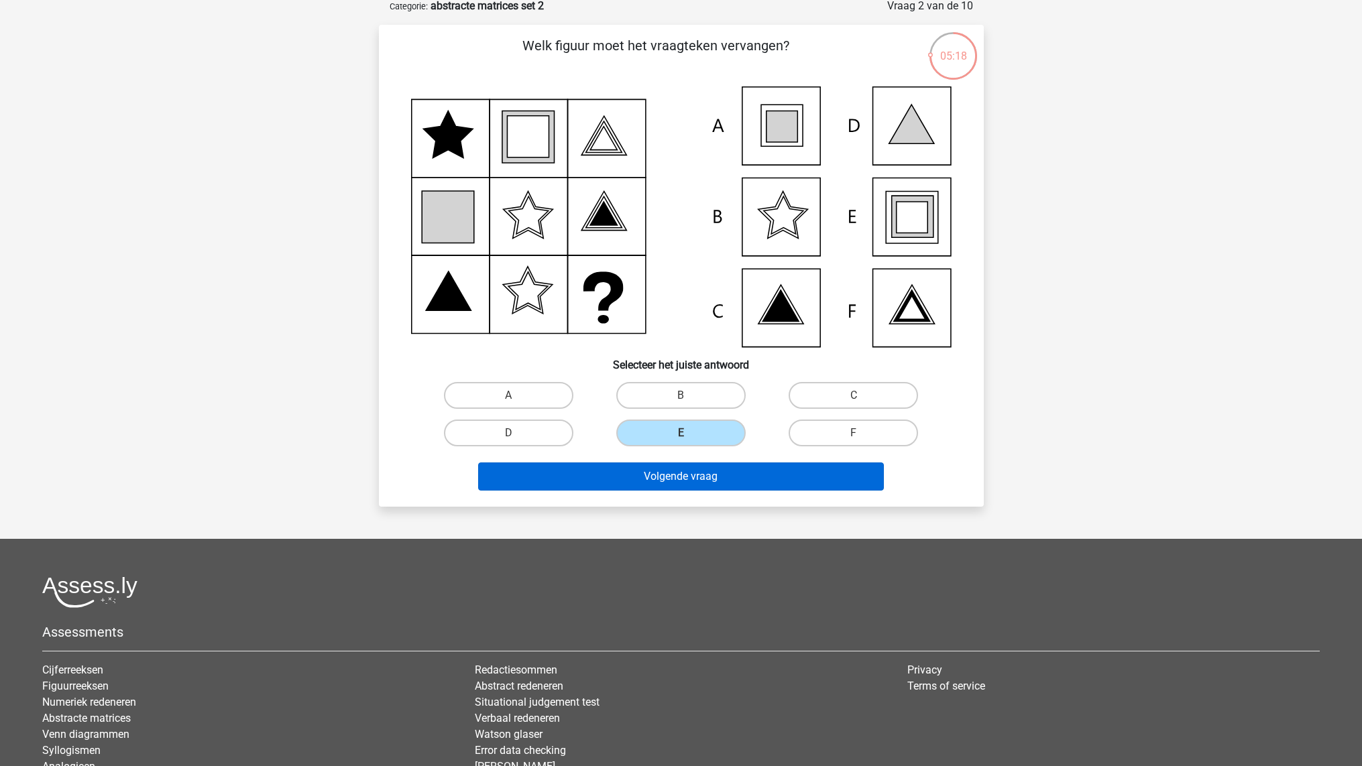
click at [702, 477] on button "Volgende vraag" at bounding box center [681, 477] width 406 height 28
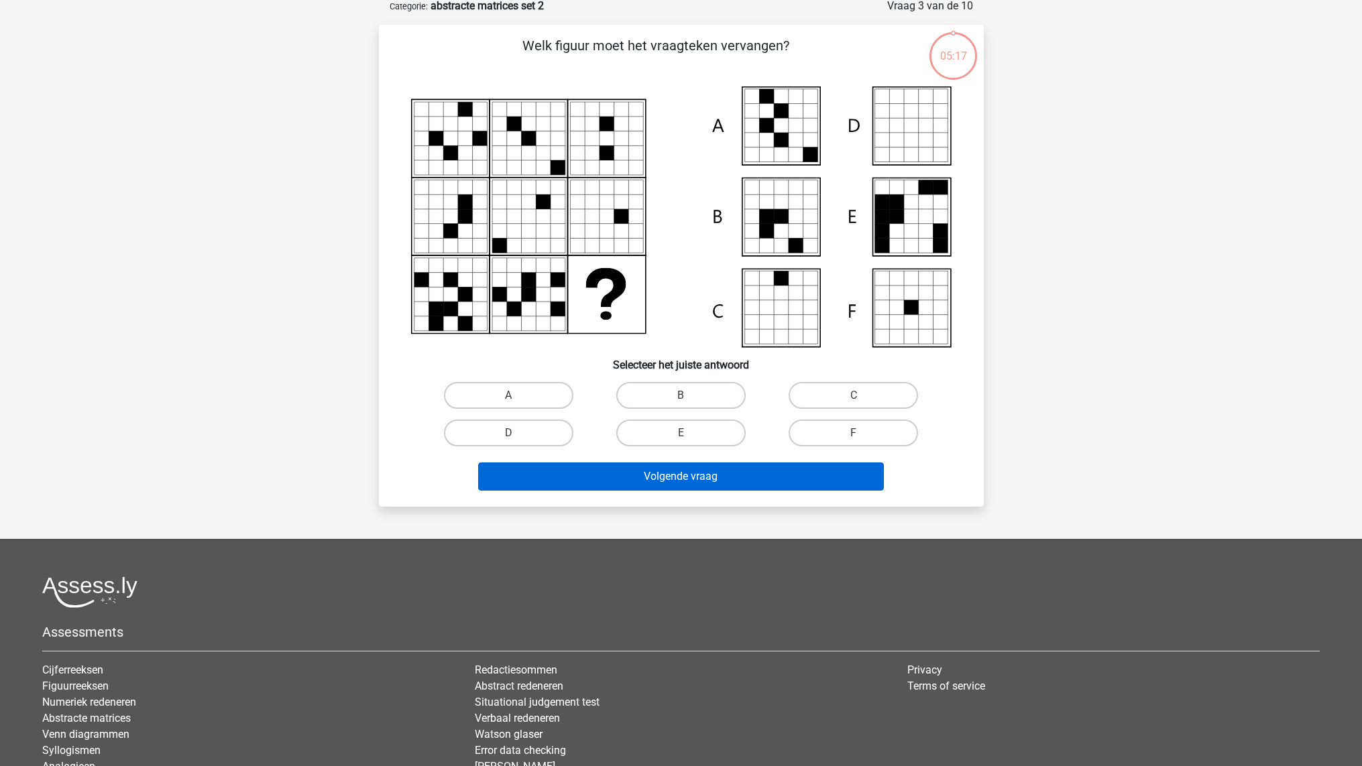
scroll to position [67, 0]
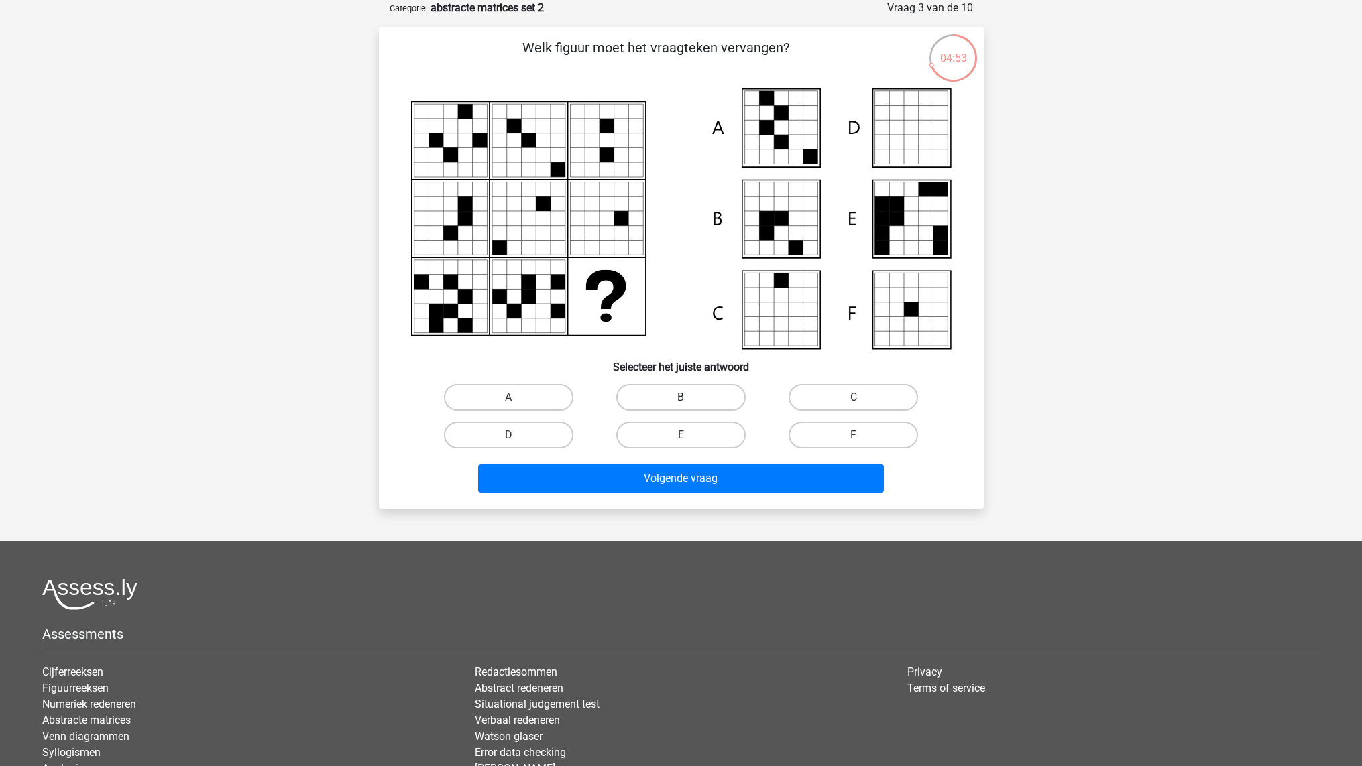
click at [628, 396] on label "B" at bounding box center [680, 397] width 129 height 27
click at [681, 398] on input "B" at bounding box center [685, 402] width 9 height 9
radio input "true"
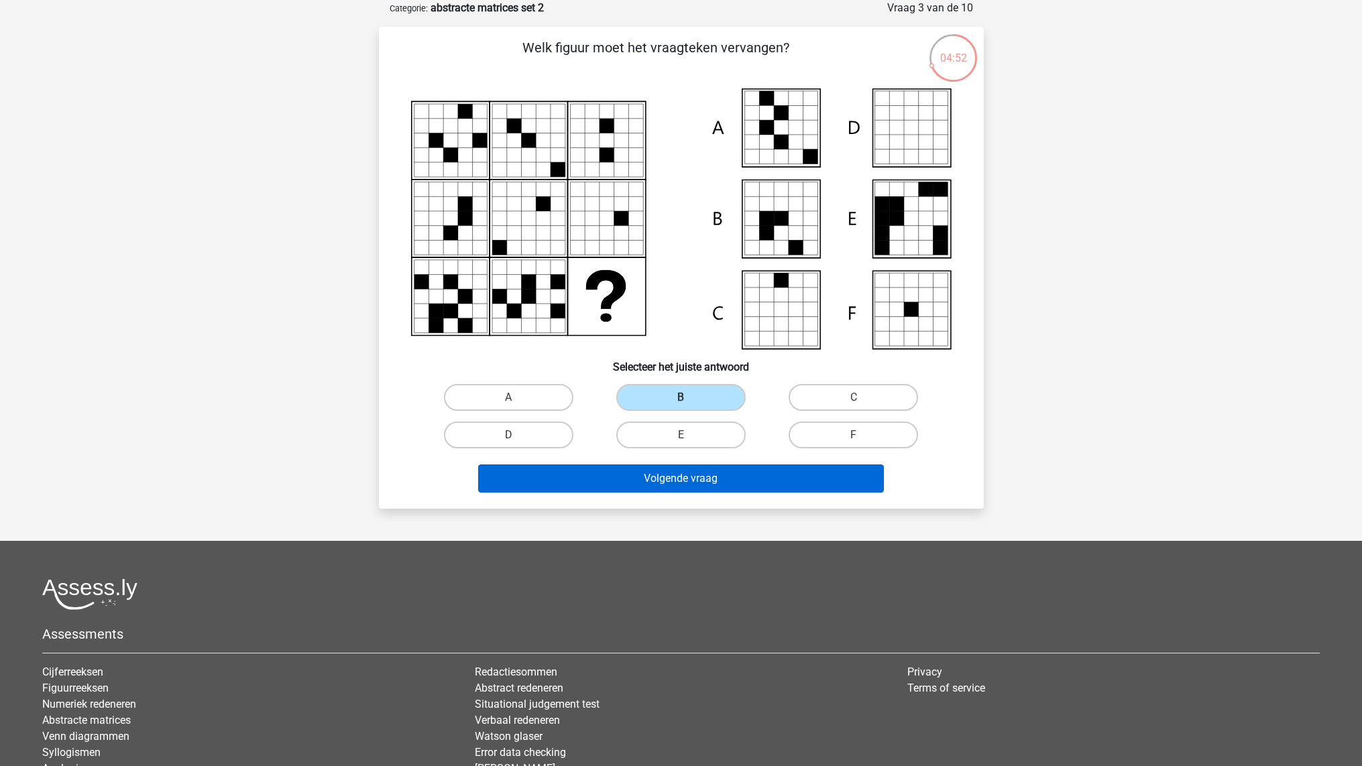
click at [634, 473] on button "Volgende vraag" at bounding box center [681, 479] width 406 height 28
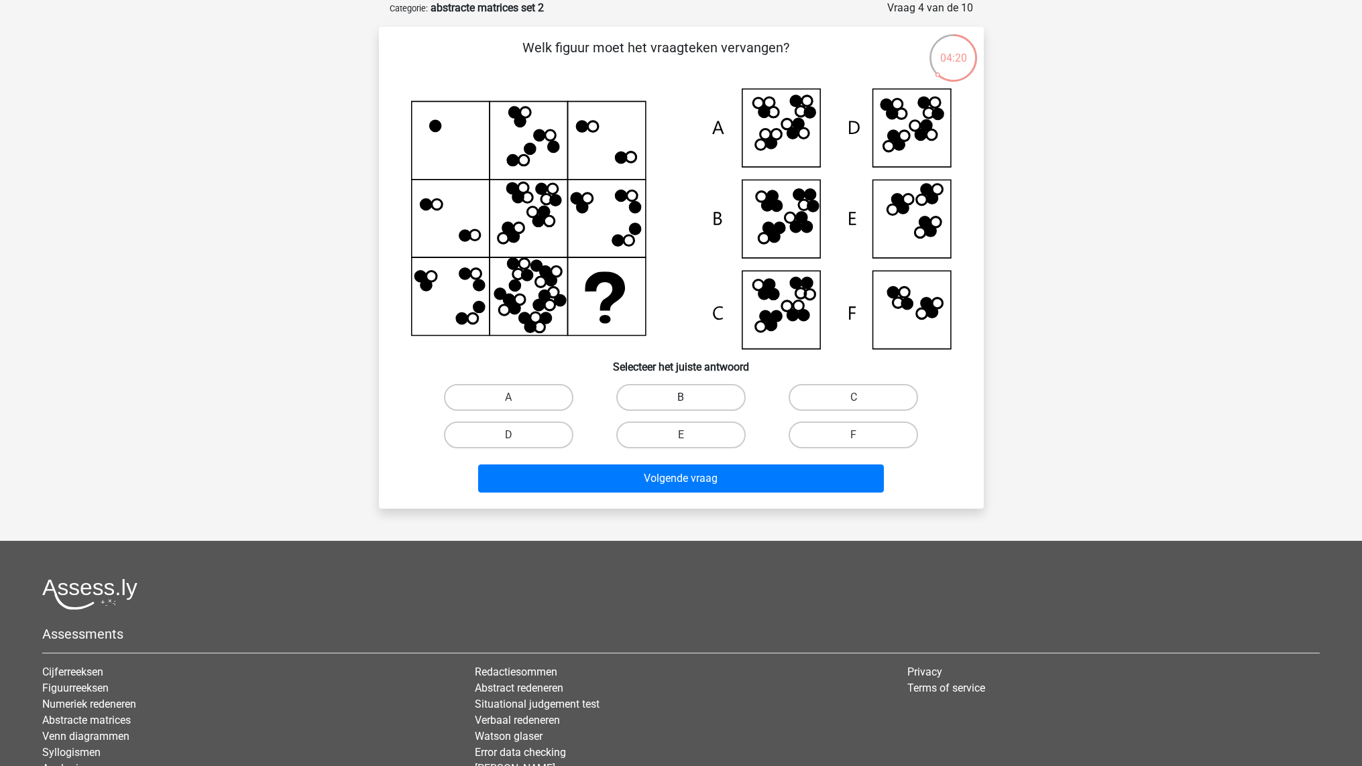
click at [685, 392] on label "B" at bounding box center [680, 397] width 129 height 27
click at [685, 398] on input "B" at bounding box center [685, 402] width 9 height 9
radio input "true"
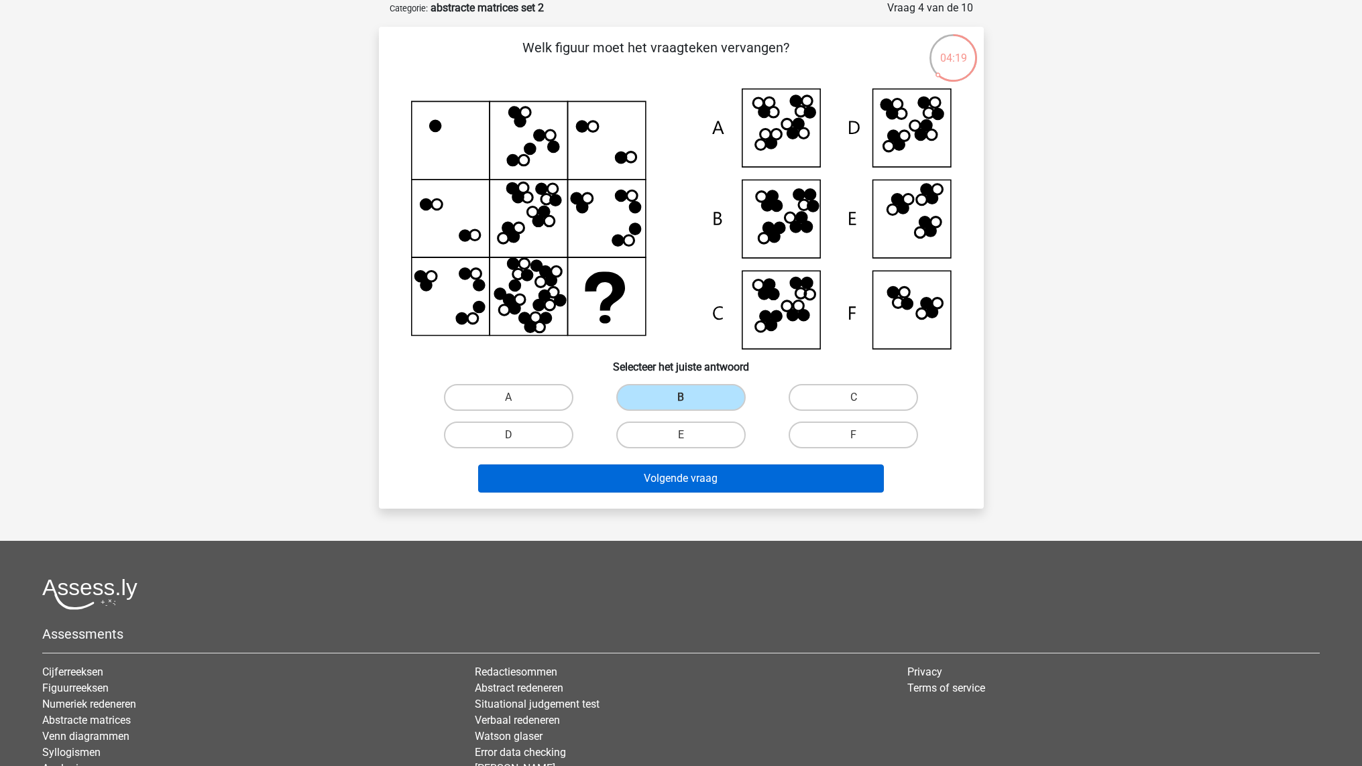
click at [650, 477] on button "Volgende vraag" at bounding box center [681, 479] width 406 height 28
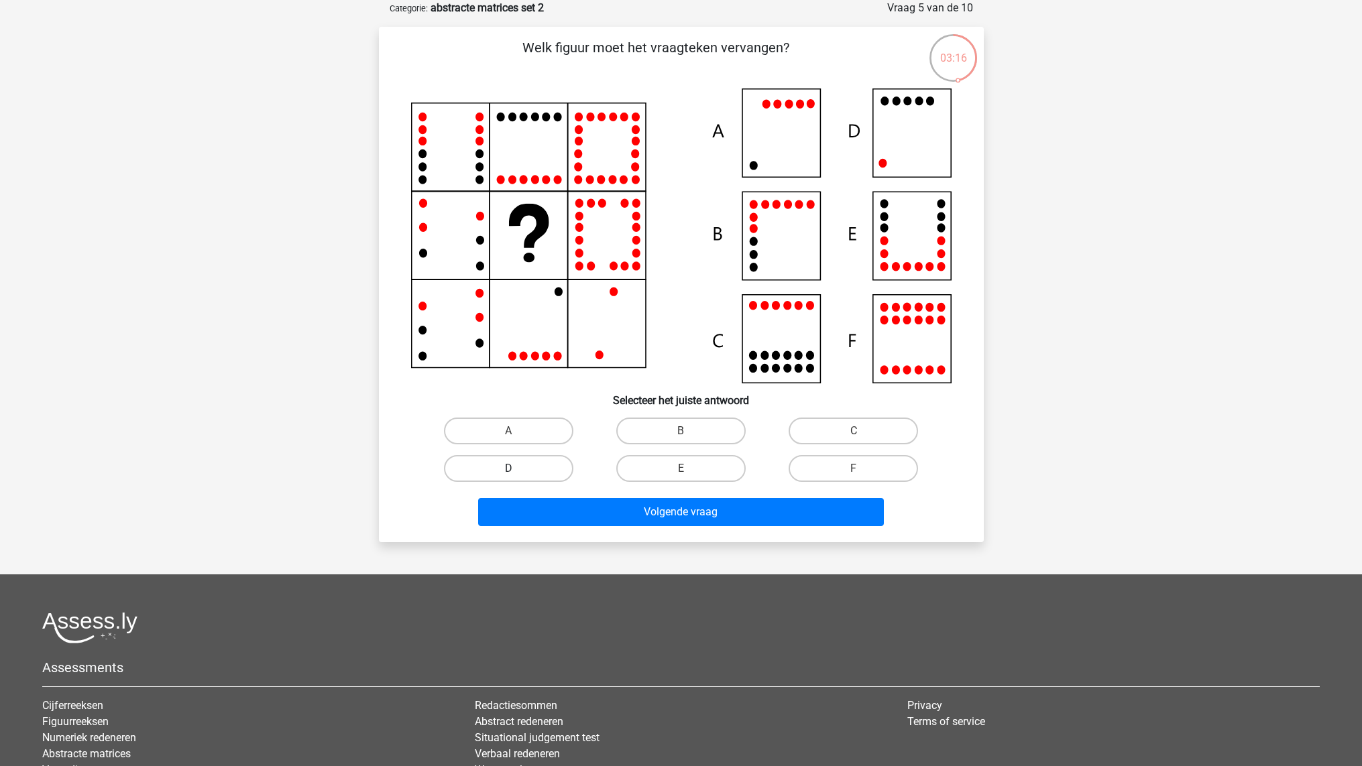
click at [554, 465] on label "D" at bounding box center [508, 468] width 129 height 27
click at [517, 469] on input "D" at bounding box center [512, 473] width 9 height 9
radio input "true"
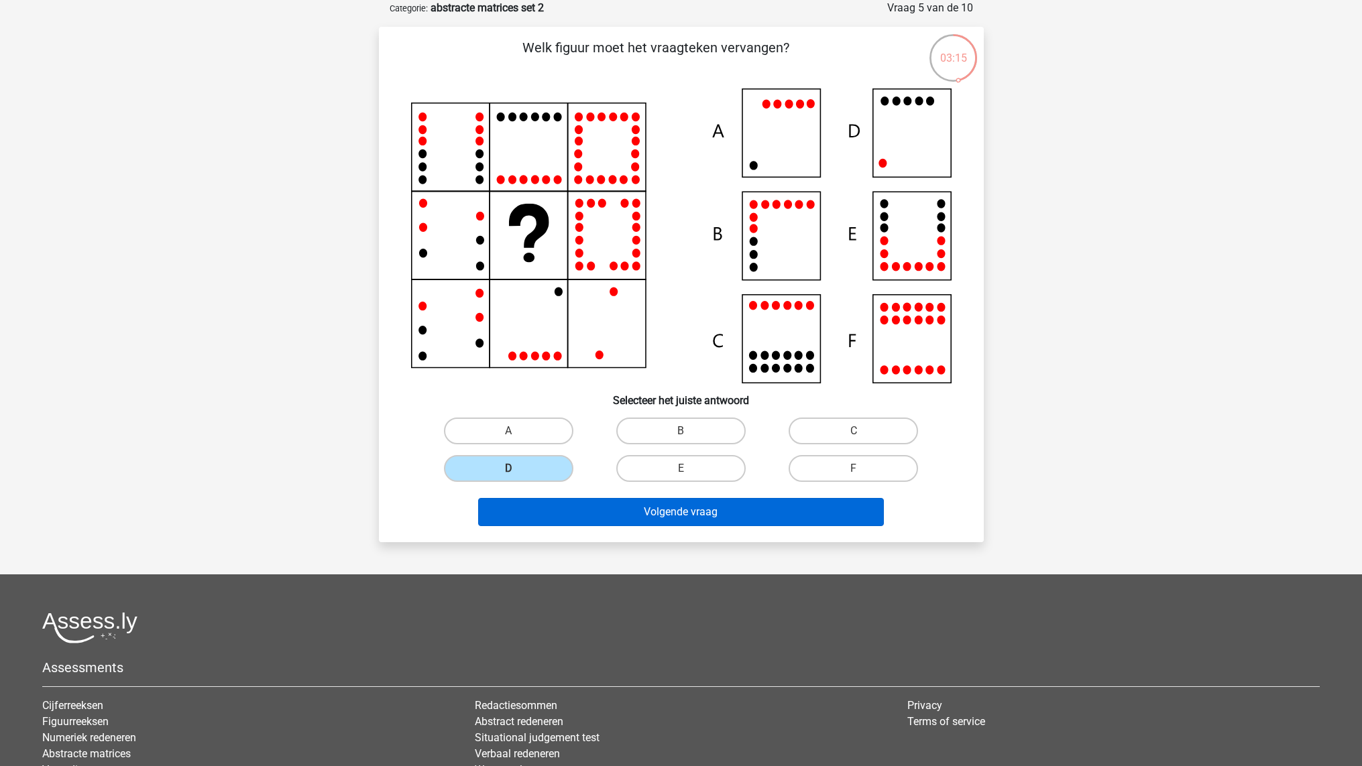
click at [581, 507] on button "Volgende vraag" at bounding box center [681, 512] width 406 height 28
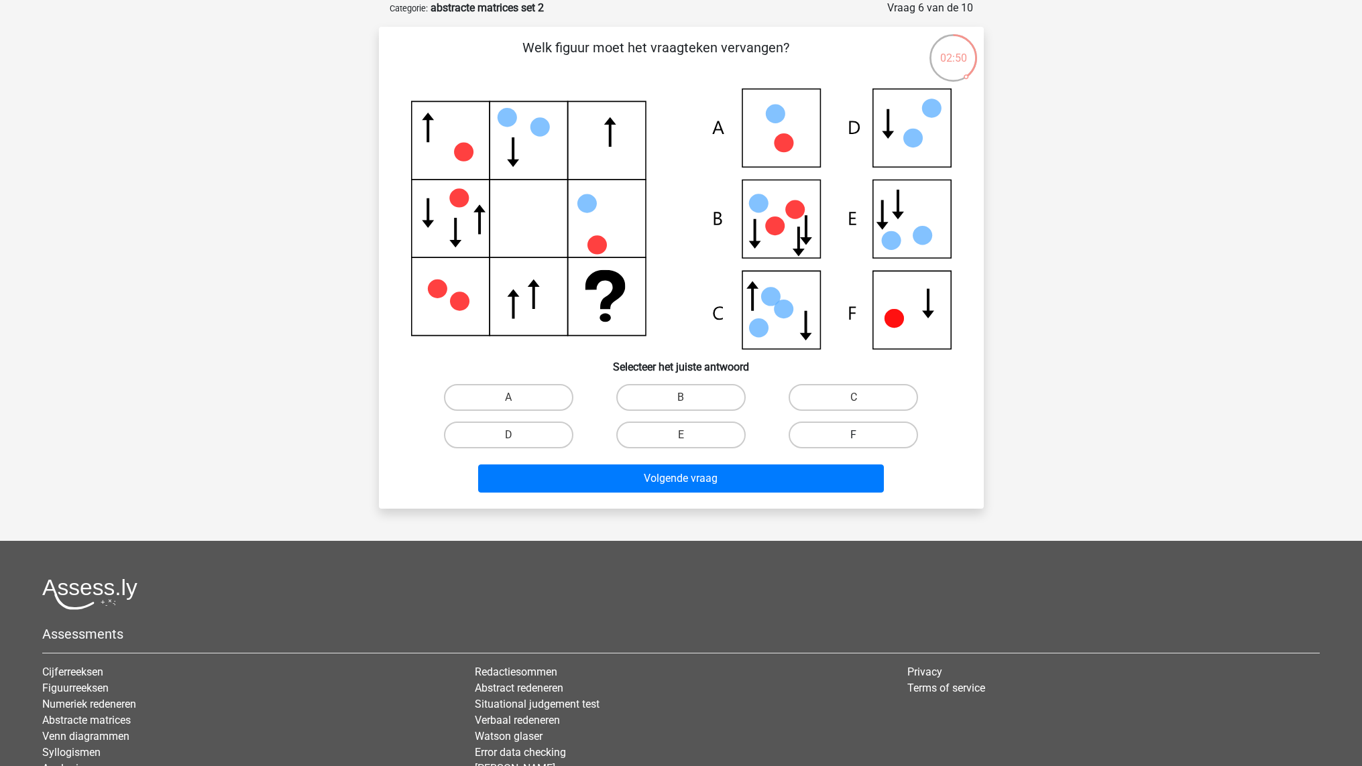
click at [825, 428] on label "F" at bounding box center [852, 435] width 129 height 27
click at [854, 435] on input "F" at bounding box center [858, 439] width 9 height 9
radio input "true"
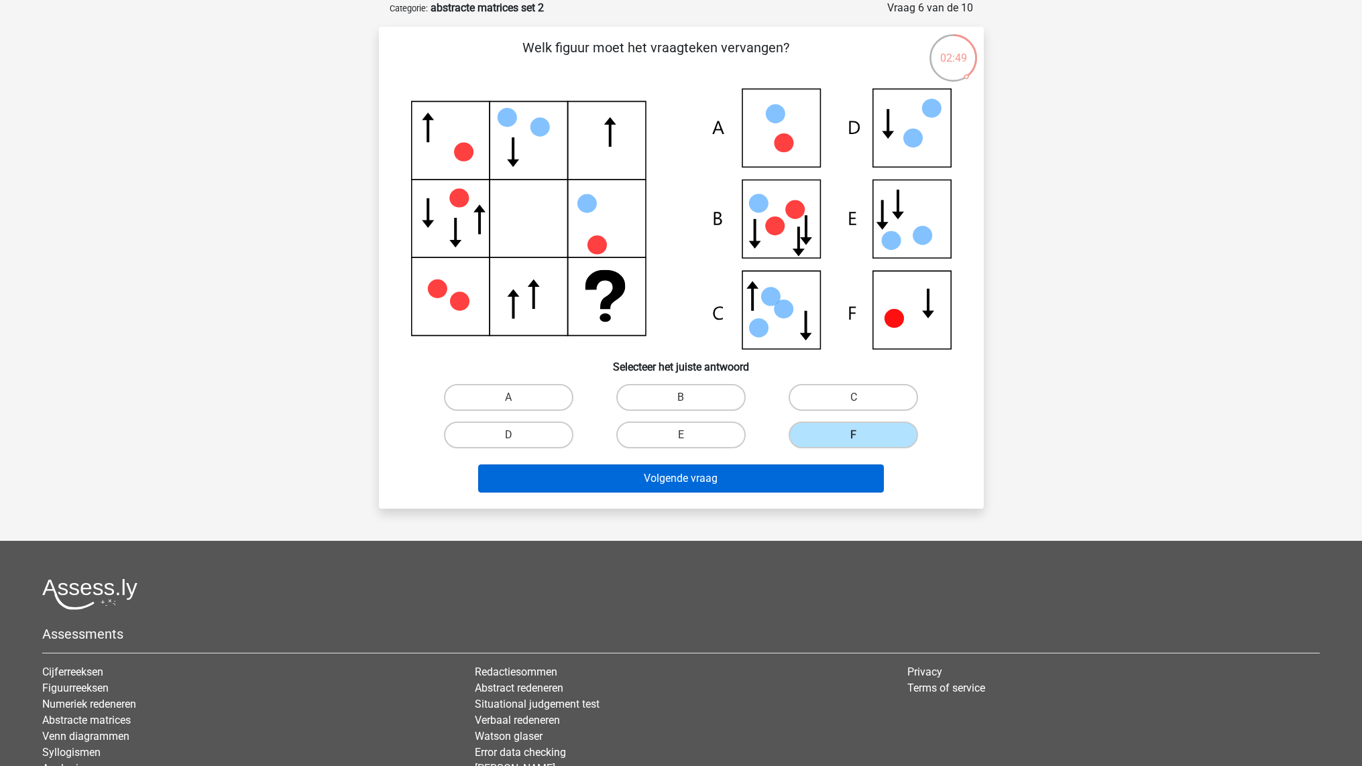
click at [758, 474] on button "Volgende vraag" at bounding box center [681, 479] width 406 height 28
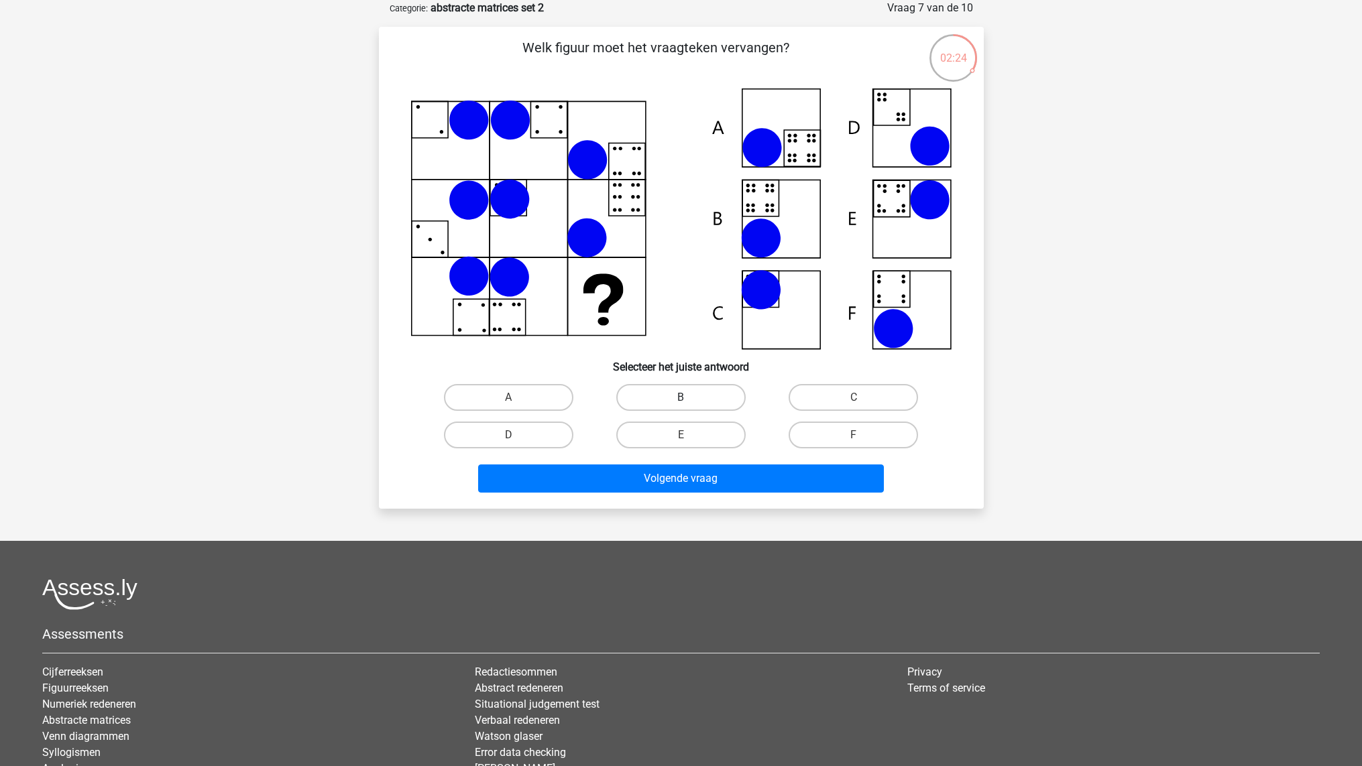
click at [658, 398] on label "B" at bounding box center [680, 397] width 129 height 27
click at [681, 398] on input "B" at bounding box center [685, 402] width 9 height 9
radio input "true"
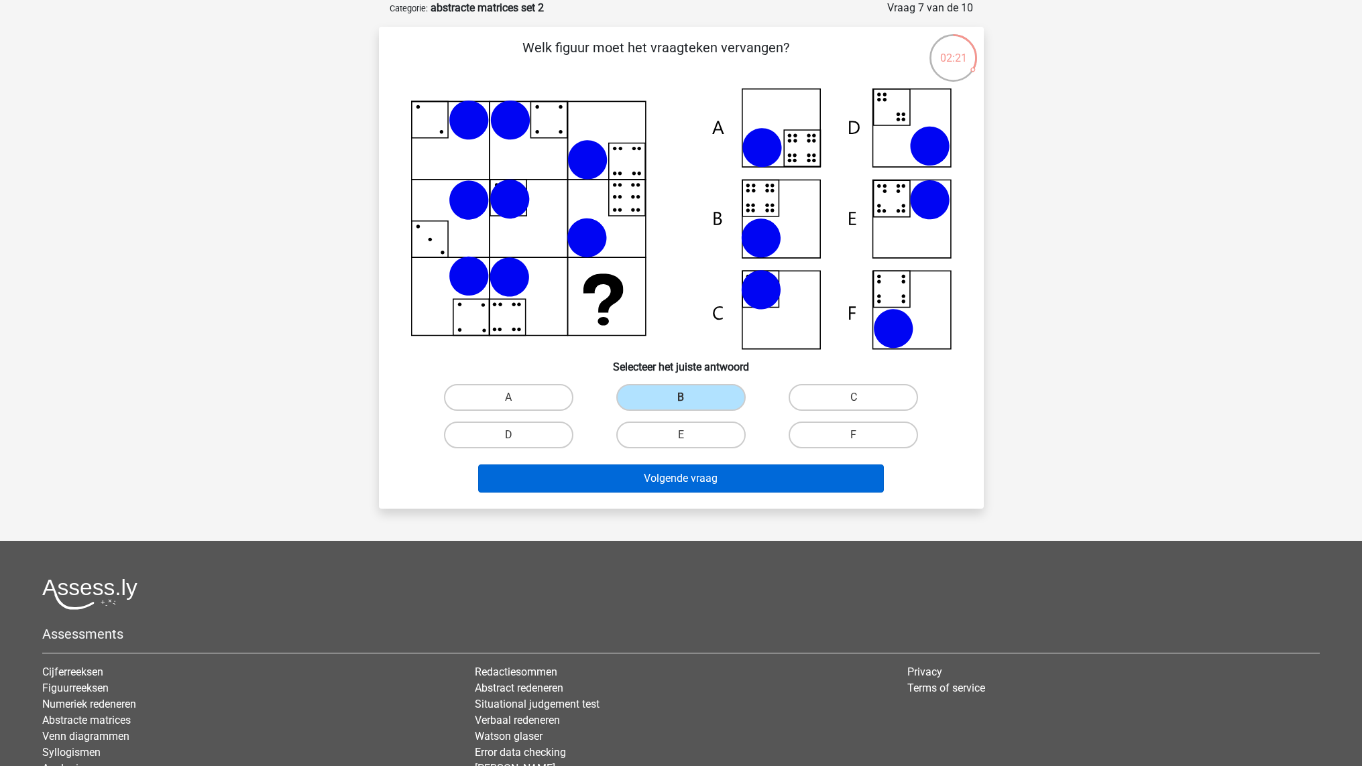
click at [638, 479] on button "Volgende vraag" at bounding box center [681, 479] width 406 height 28
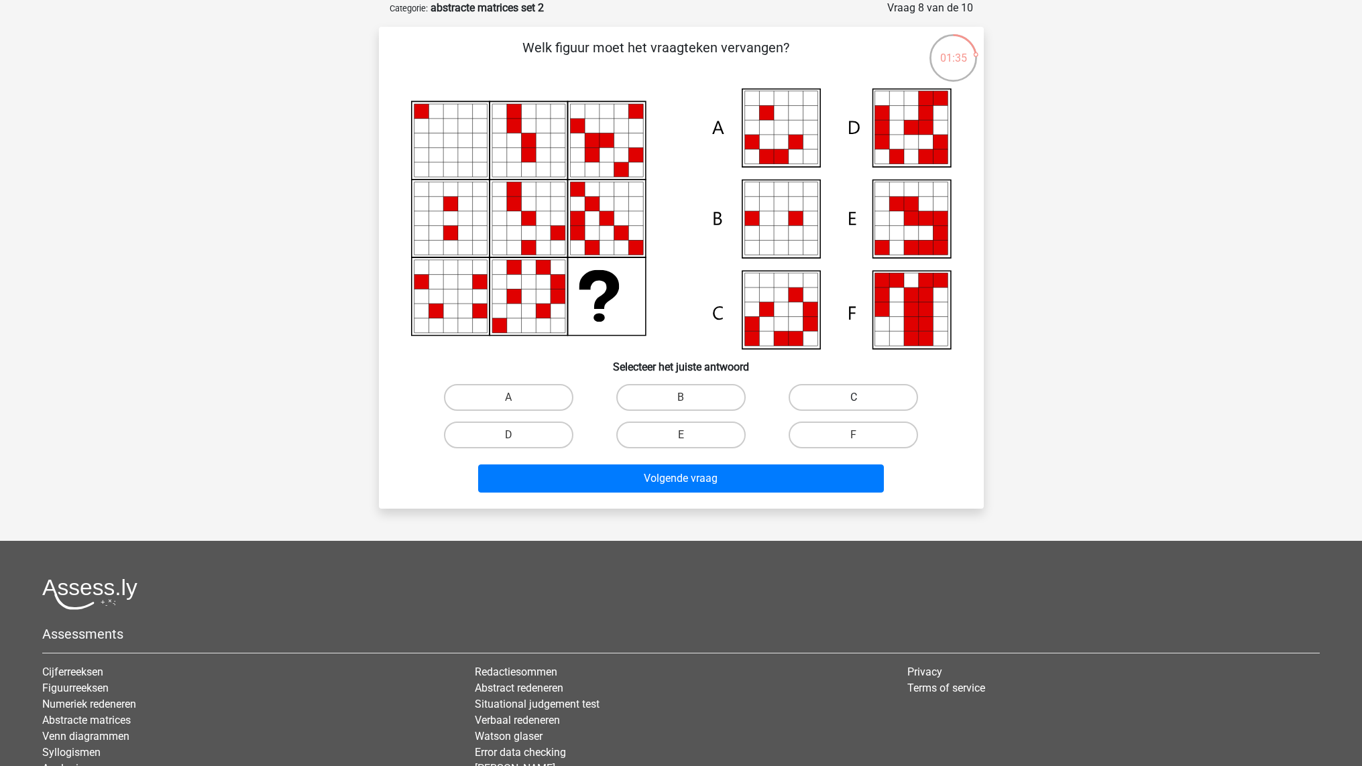
click at [813, 388] on label "C" at bounding box center [852, 397] width 129 height 27
click at [854, 398] on input "C" at bounding box center [858, 402] width 9 height 9
radio input "true"
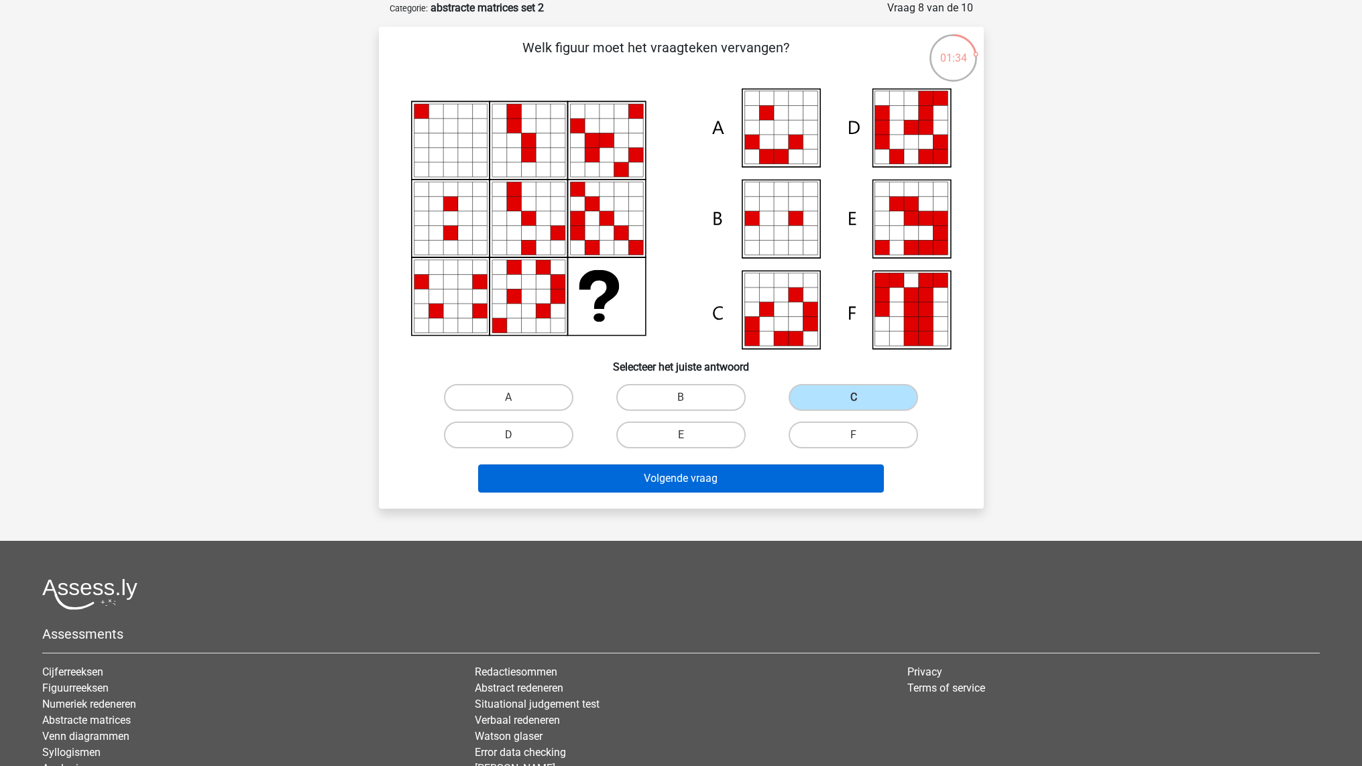
click at [685, 488] on button "Volgende vraag" at bounding box center [681, 479] width 406 height 28
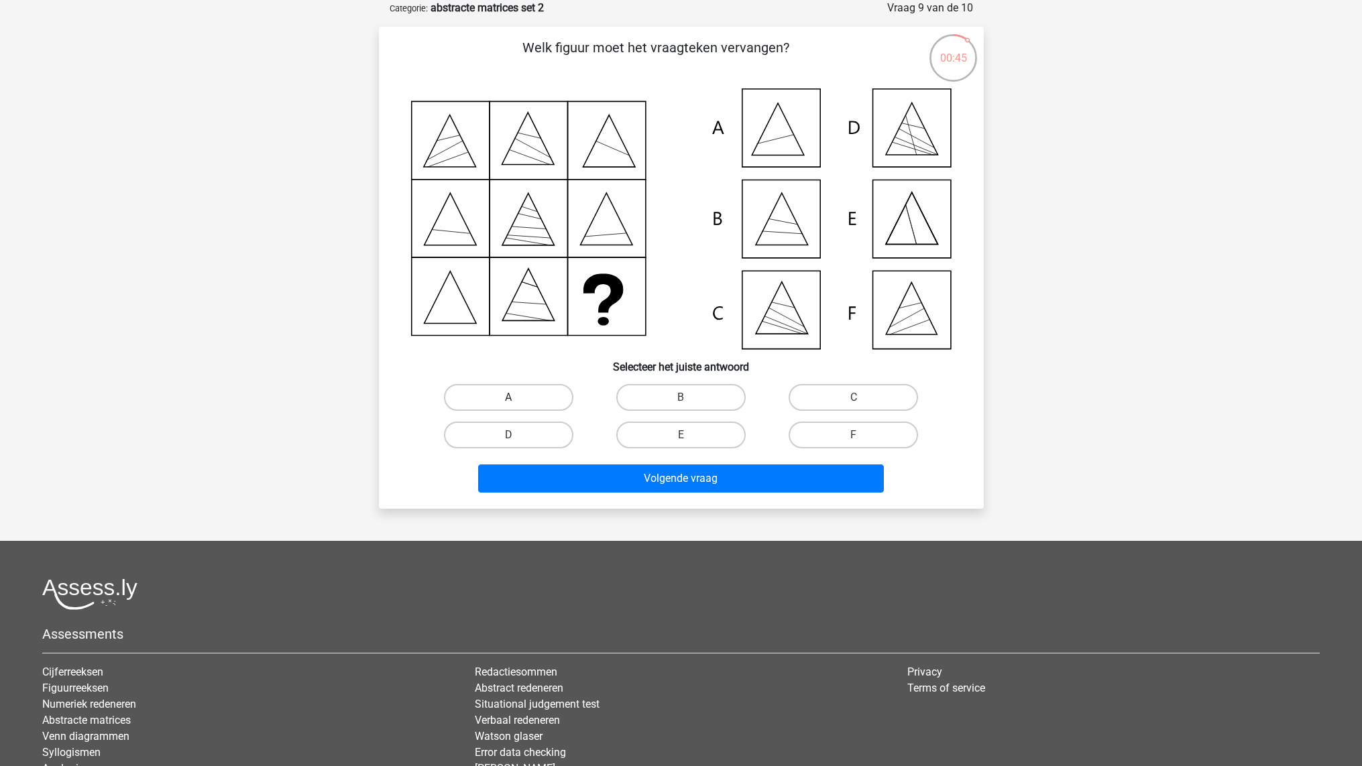
drag, startPoint x: 546, startPoint y: 406, endPoint x: 498, endPoint y: 399, distance: 48.8
click at [544, 404] on label "A" at bounding box center [508, 397] width 129 height 27
click at [517, 404] on input "A" at bounding box center [512, 402] width 9 height 9
radio input "true"
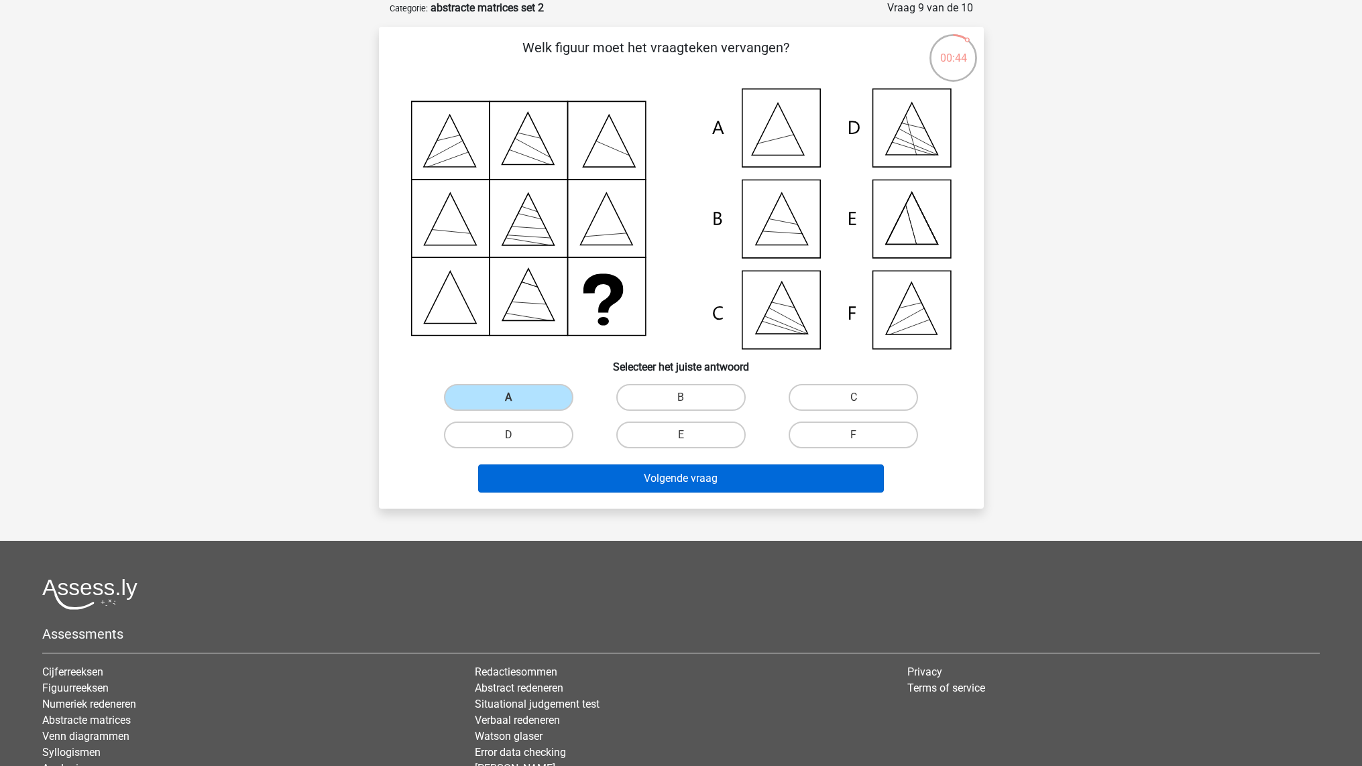
click at [552, 471] on button "Volgende vraag" at bounding box center [681, 479] width 406 height 28
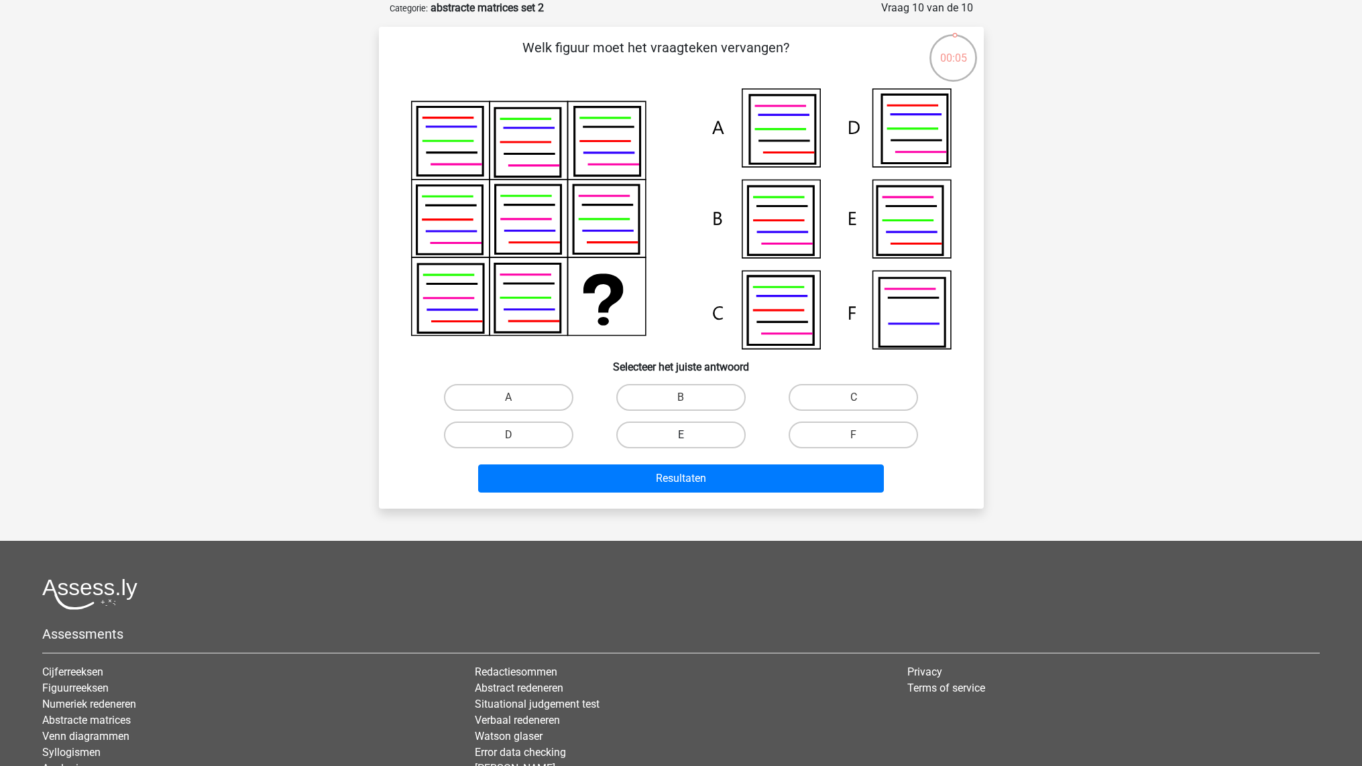
click at [690, 430] on label "E" at bounding box center [680, 435] width 129 height 27
click at [689, 435] on input "E" at bounding box center [685, 439] width 9 height 9
radio input "true"
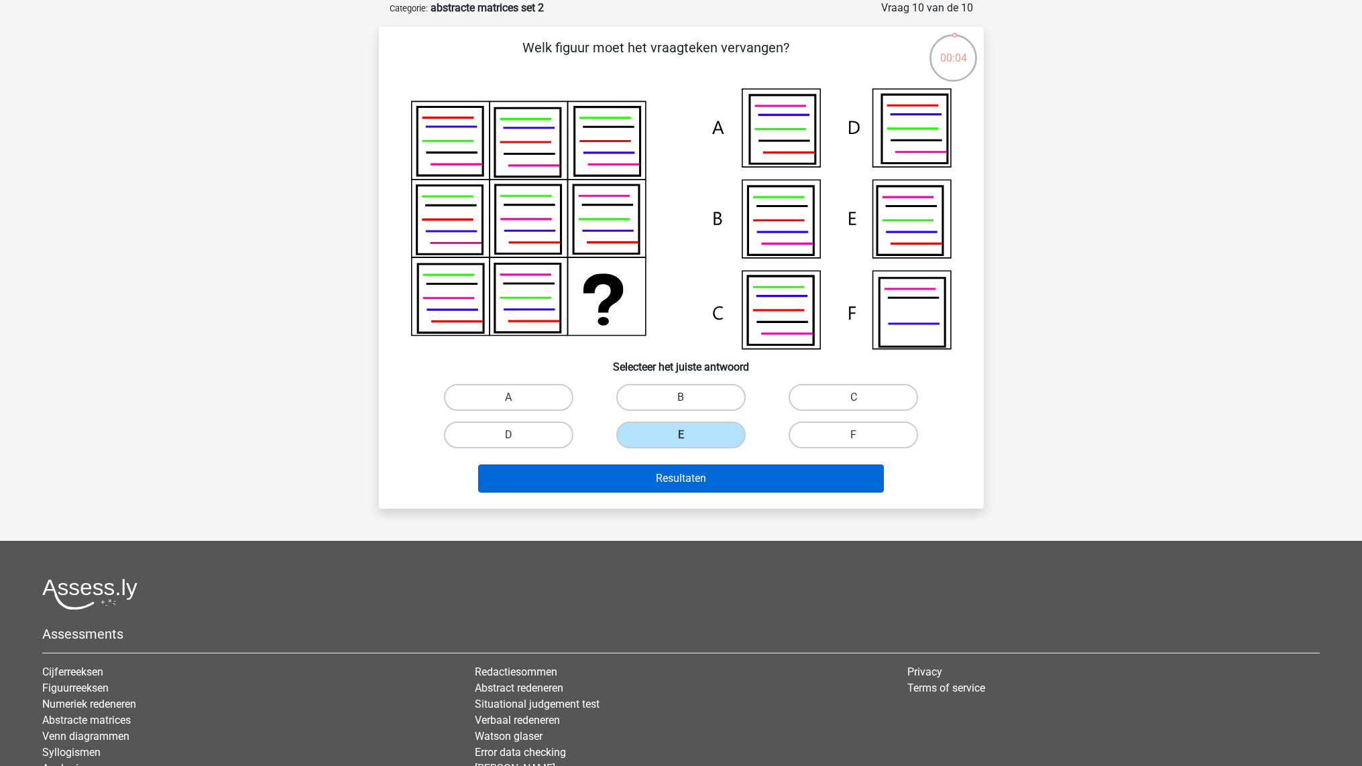
click at [690, 477] on button "Resultaten" at bounding box center [681, 479] width 406 height 28
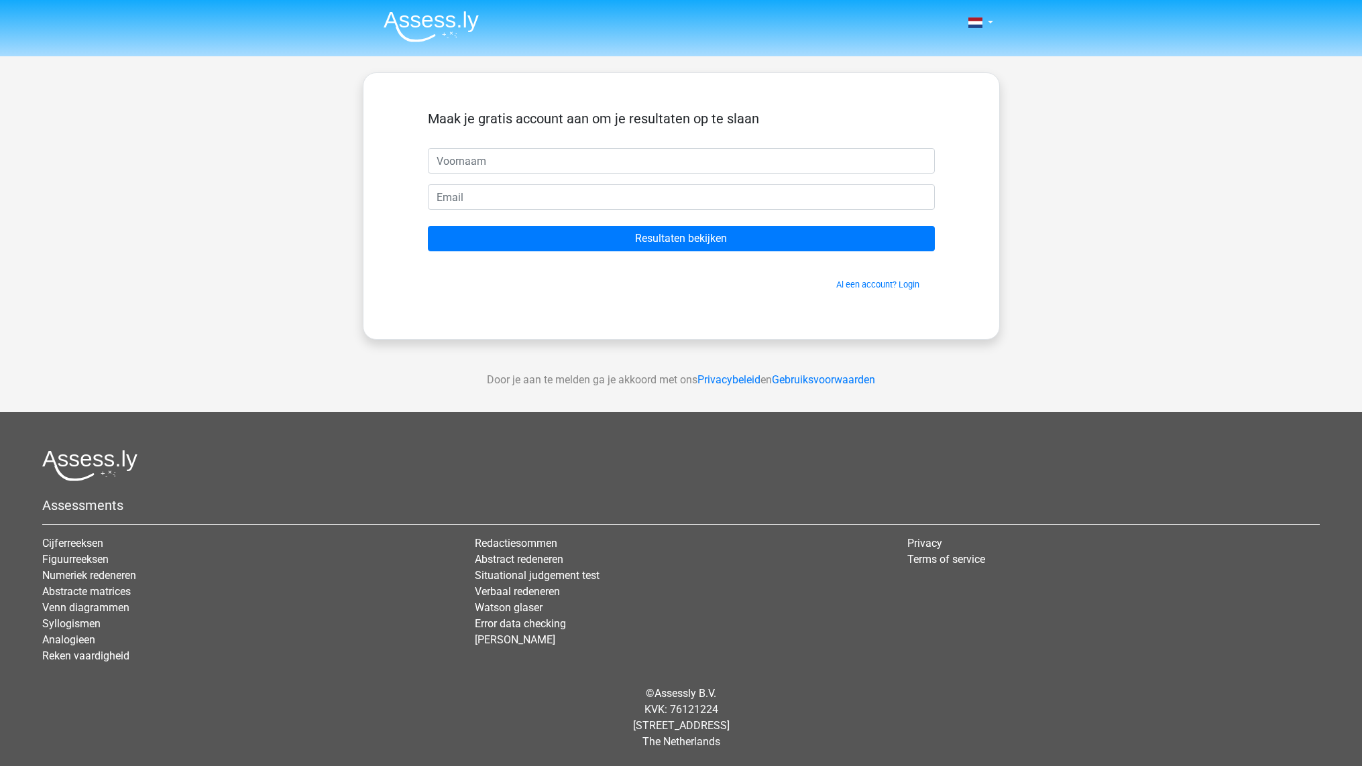
click at [679, 252] on form "Maak je gratis account aan om je resultaten op te slaan Resultaten bekijken Al …" at bounding box center [681, 201] width 507 height 180
click at [680, 247] on input "Resultaten bekijken" at bounding box center [681, 238] width 507 height 25
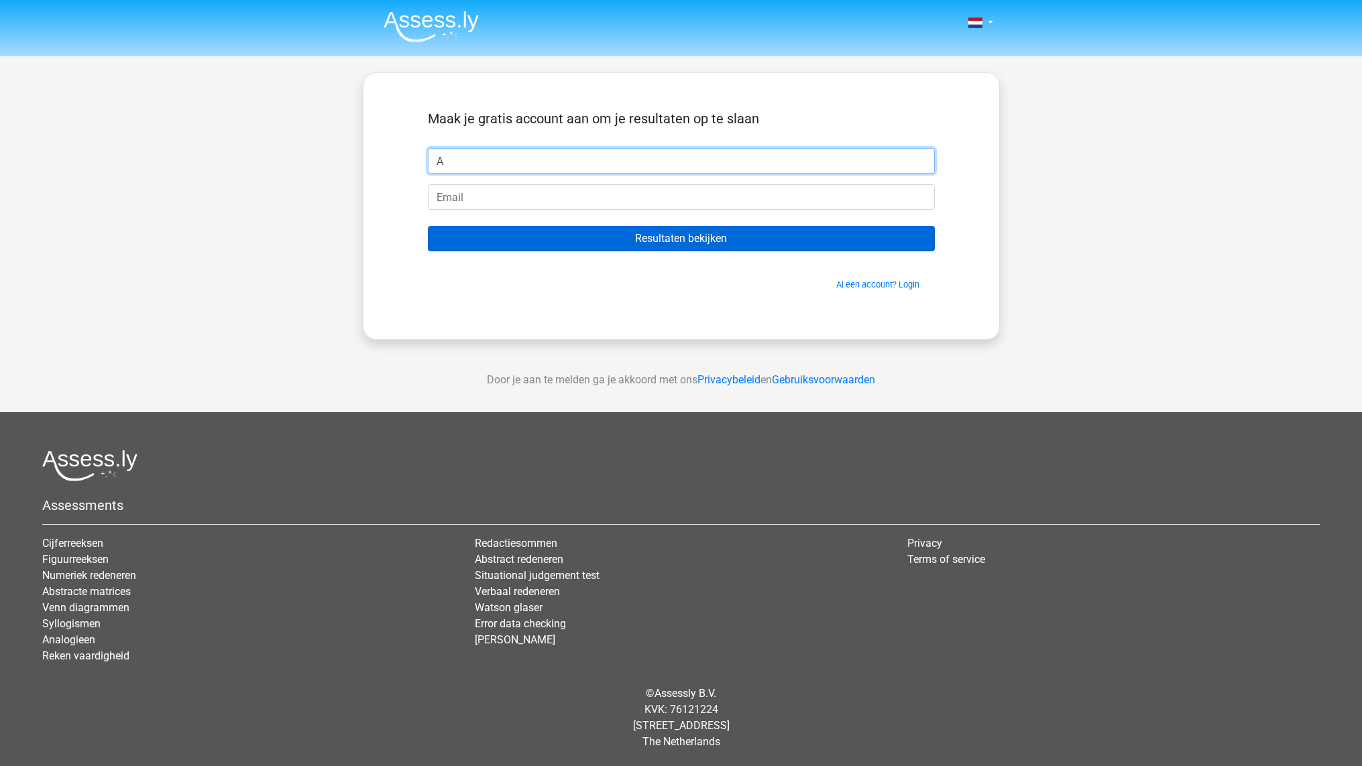
type input "A."
